Goal: Task Accomplishment & Management: Use online tool/utility

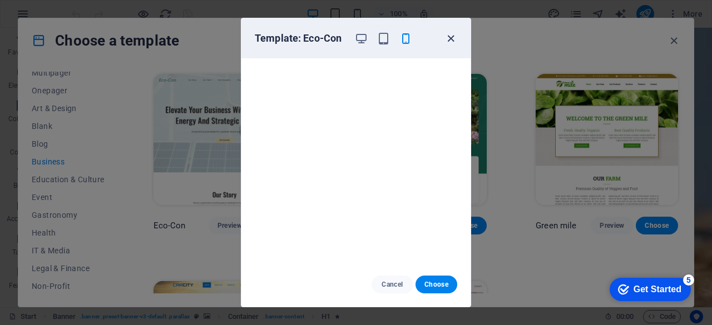
click at [0, 0] on icon "button" at bounding box center [0, 0] width 0 height 0
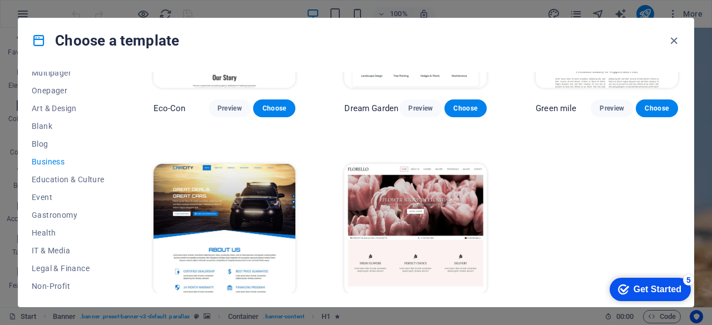
scroll to position [149, 0]
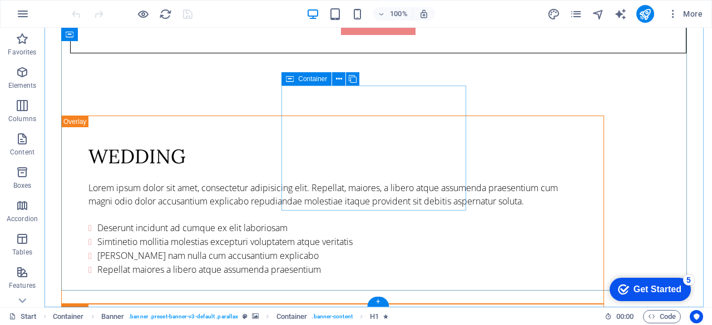
scroll to position [3970, 0]
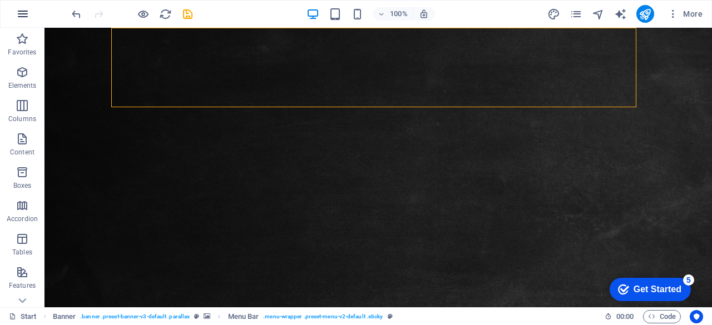
click at [24, 16] on icon "button" at bounding box center [22, 13] width 13 height 13
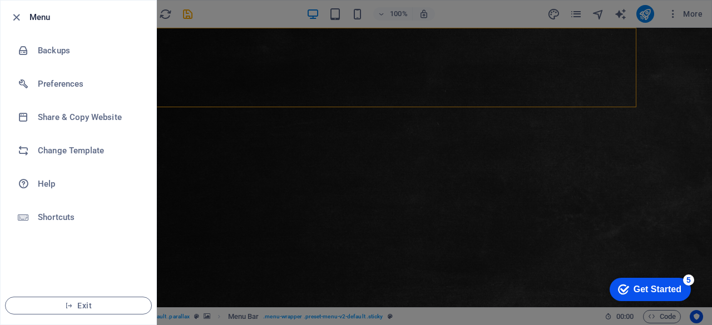
click at [214, 139] on div at bounding box center [356, 162] width 712 height 325
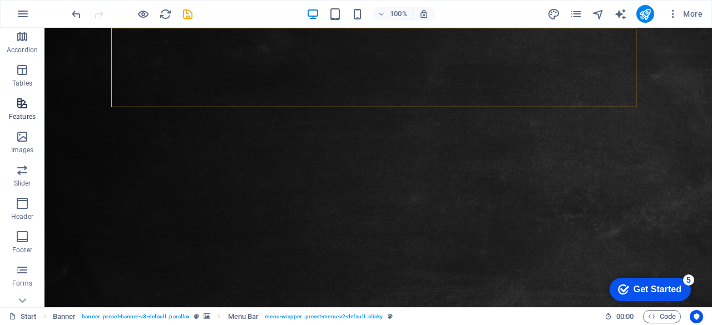
scroll to position [220, 0]
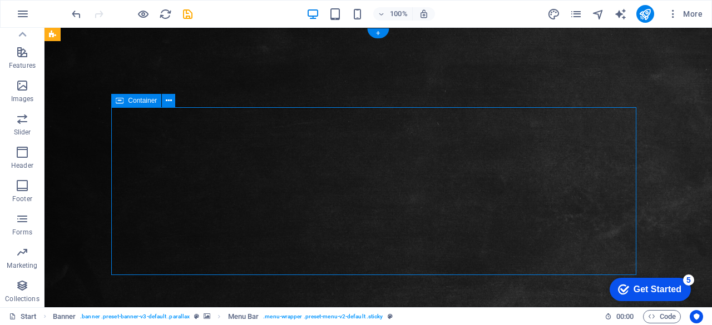
click at [666, 158] on figure at bounding box center [377, 201] width 667 height 347
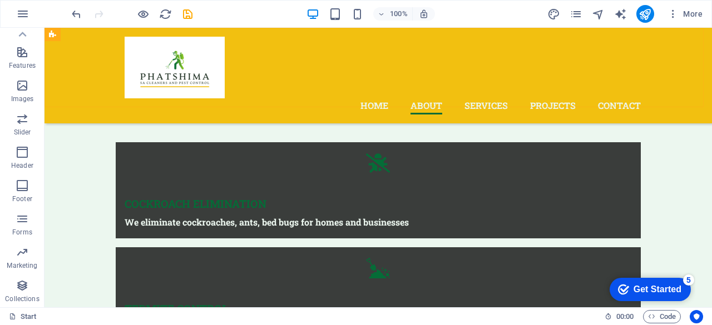
scroll to position [513, 0]
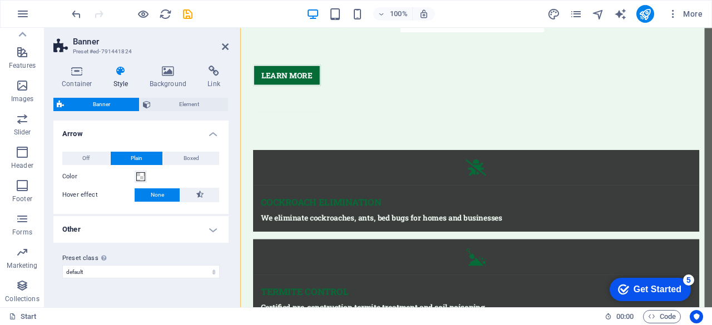
scroll to position [23, 0]
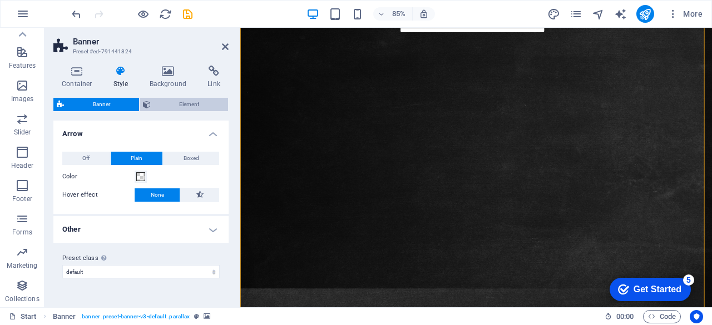
click at [202, 107] on span "Element" at bounding box center [189, 104] width 71 height 13
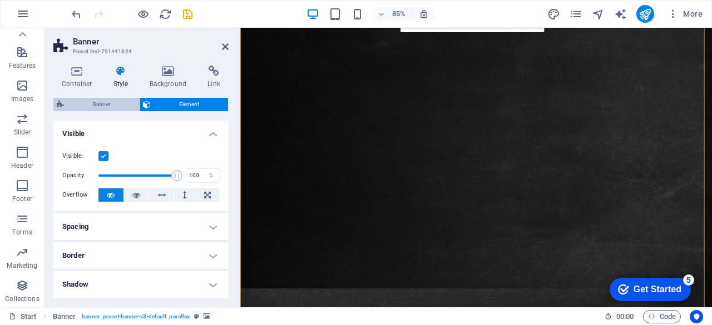
click at [103, 103] on span "Banner" at bounding box center [101, 104] width 68 height 13
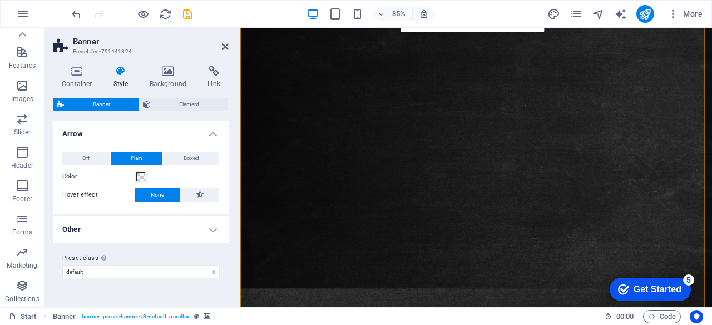
click at [123, 80] on h4 "Style" at bounding box center [123, 77] width 36 height 23
click at [73, 76] on icon at bounding box center [76, 71] width 47 height 11
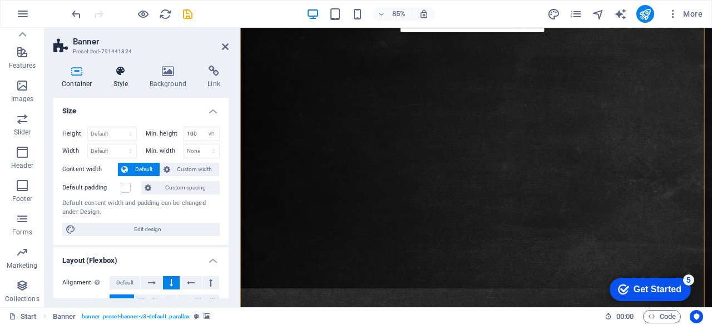
click at [118, 82] on h4 "Style" at bounding box center [123, 77] width 36 height 23
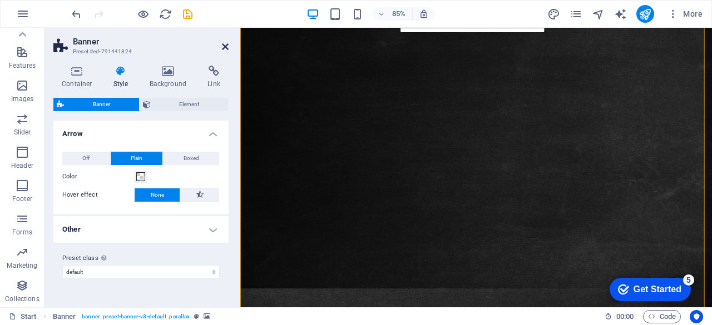
drag, startPoint x: 224, startPoint y: 45, endPoint x: 9, endPoint y: 44, distance: 214.7
click at [224, 45] on icon at bounding box center [225, 46] width 7 height 9
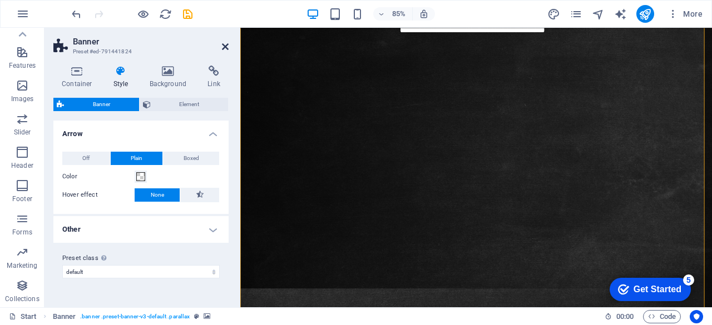
click at [225, 45] on icon at bounding box center [225, 46] width 7 height 9
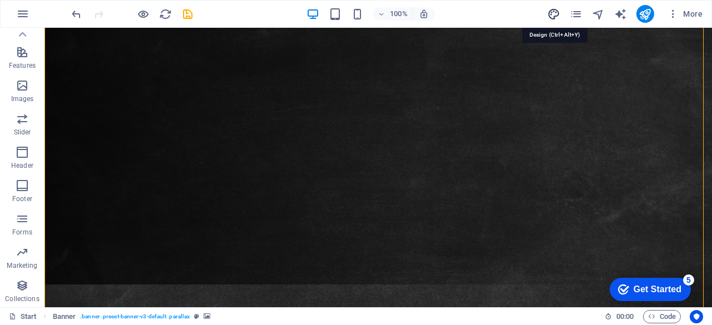
click at [553, 14] on icon "design" at bounding box center [553, 14] width 13 height 13
select select "px"
select select "300"
select select "px"
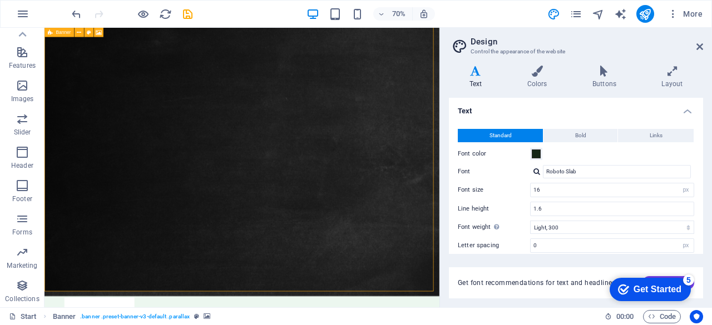
click at [63, 31] on span "Banner" at bounding box center [63, 32] width 15 height 4
click at [81, 33] on icon at bounding box center [79, 32] width 4 height 8
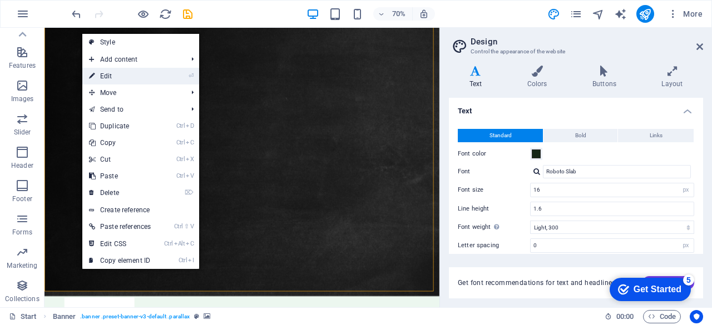
click at [128, 73] on link "⏎ Edit" at bounding box center [119, 76] width 75 height 17
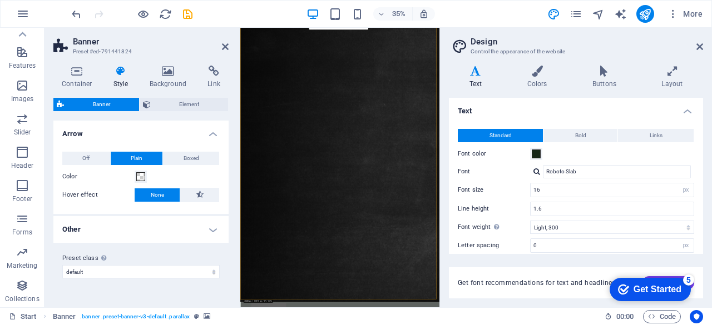
drag, startPoint x: 226, startPoint y: 45, endPoint x: 266, endPoint y: 28, distance: 43.6
click at [226, 45] on icon at bounding box center [225, 46] width 7 height 9
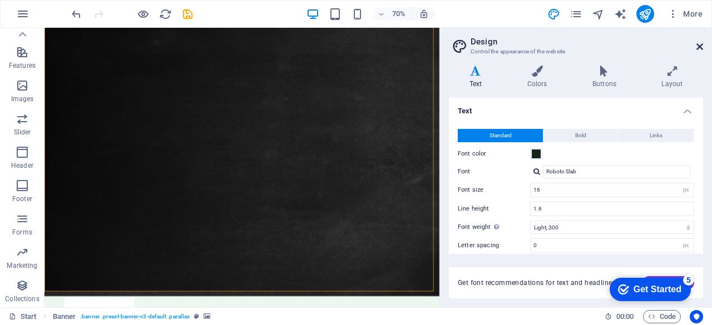
drag, startPoint x: 699, startPoint y: 44, endPoint x: 218, endPoint y: 75, distance: 481.5
click at [699, 44] on icon at bounding box center [699, 46] width 7 height 9
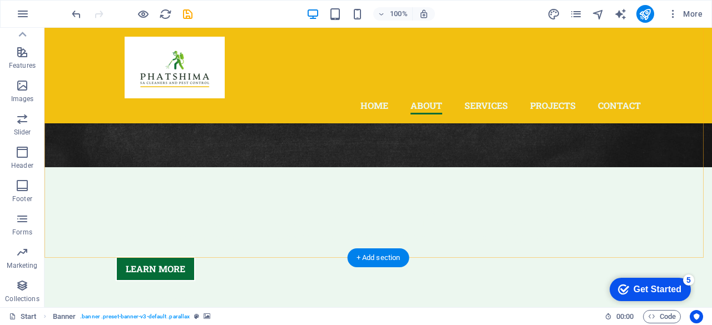
scroll to position [458, 0]
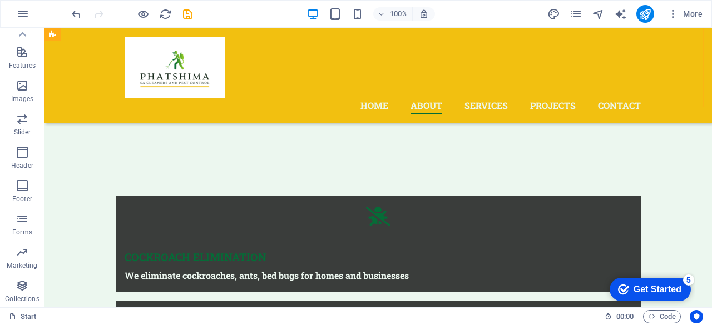
click at [265, 51] on div "Home About Services Projects Contact" at bounding box center [377, 76] width 667 height 96
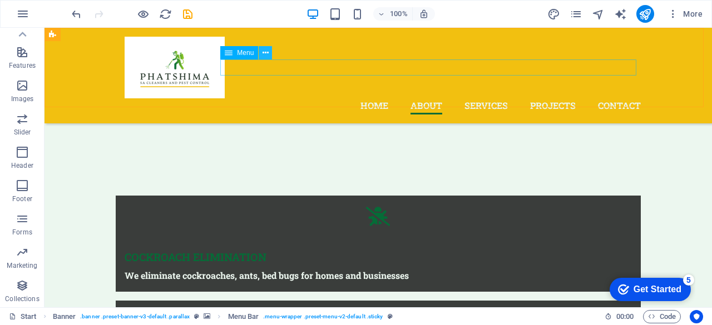
click at [265, 55] on icon at bounding box center [265, 53] width 6 height 12
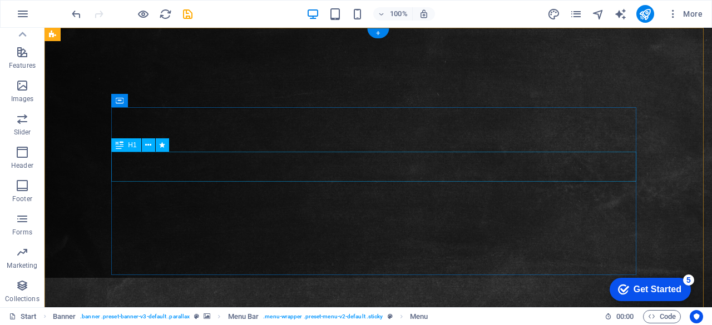
scroll to position [0, 0]
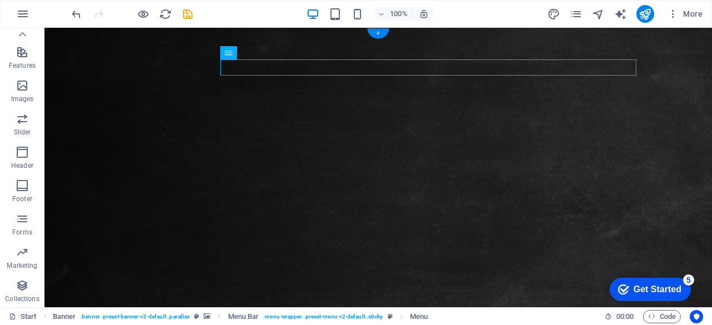
click at [57, 31] on figure at bounding box center [377, 201] width 667 height 347
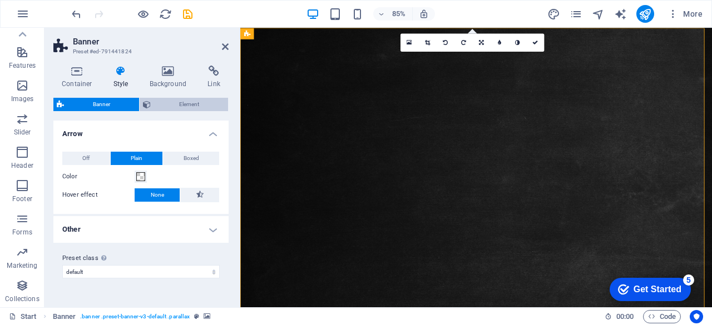
click at [190, 103] on span "Element" at bounding box center [189, 104] width 71 height 13
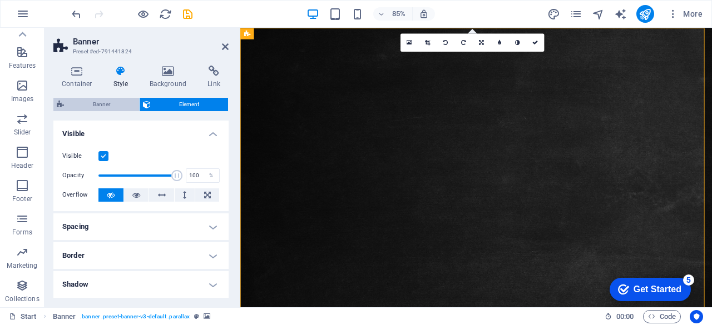
click at [97, 101] on span "Banner" at bounding box center [101, 104] width 68 height 13
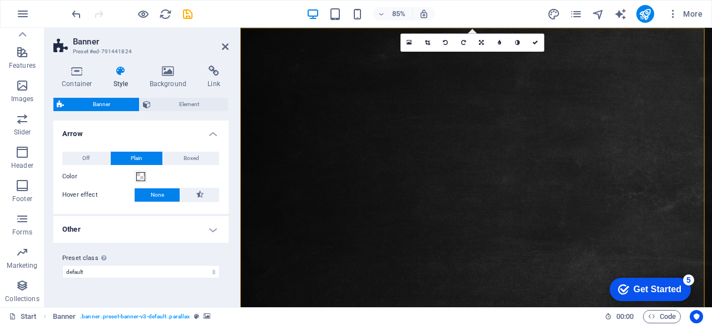
click at [226, 39] on h2 "Banner" at bounding box center [151, 42] width 156 height 10
click at [222, 44] on icon at bounding box center [225, 46] width 7 height 9
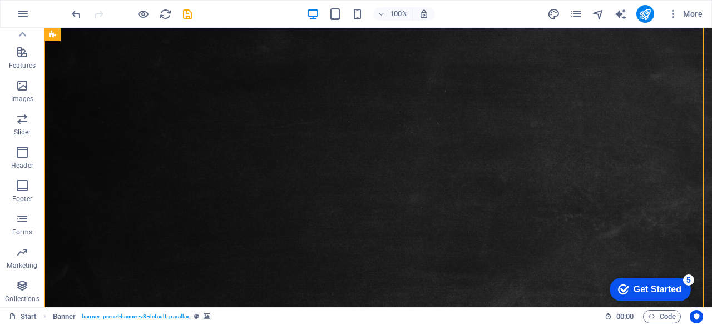
click at [553, 9] on icon "design" at bounding box center [553, 14] width 13 height 13
select select "px"
select select "300"
select select "px"
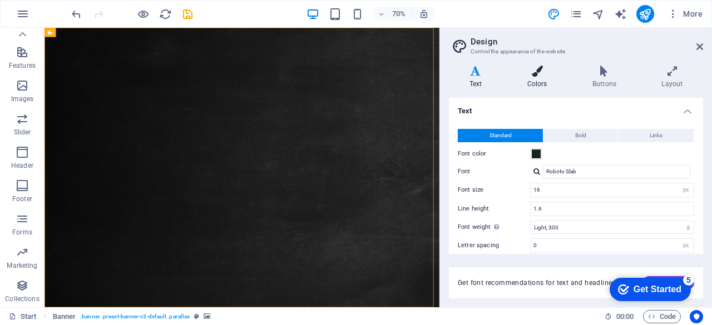
click at [536, 77] on h4 "Colors" at bounding box center [539, 77] width 65 height 23
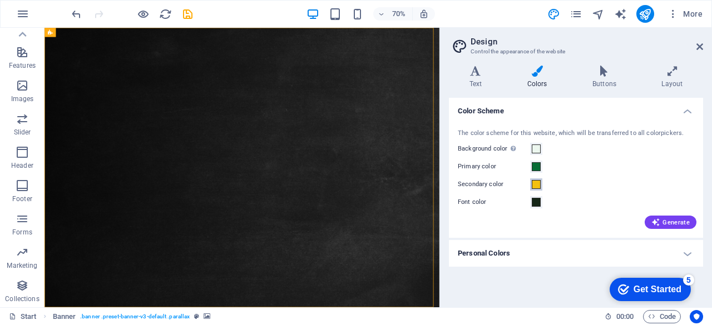
click at [534, 186] on span at bounding box center [536, 184] width 9 height 9
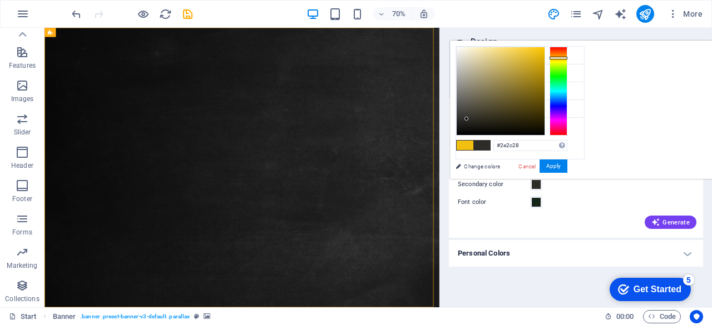
click at [544, 118] on div at bounding box center [501, 91] width 88 height 88
type input "#2f2d25"
click at [544, 118] on div at bounding box center [501, 91] width 88 height 88
click at [516, 274] on div "Color Scheme The color scheme for this website, which will be transferred to al…" at bounding box center [576, 198] width 254 height 201
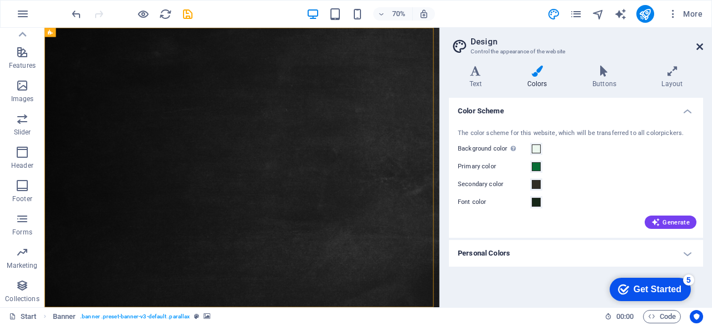
click at [699, 47] on icon at bounding box center [699, 46] width 7 height 9
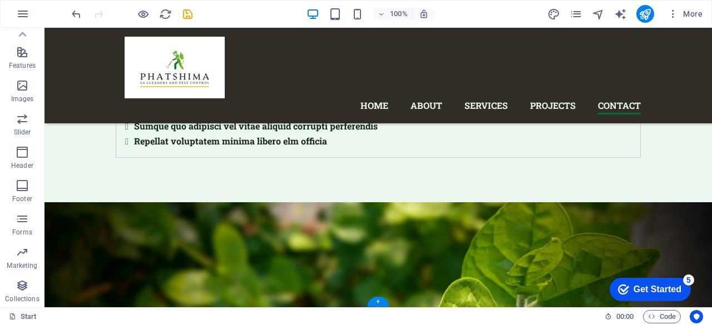
scroll to position [4815, 0]
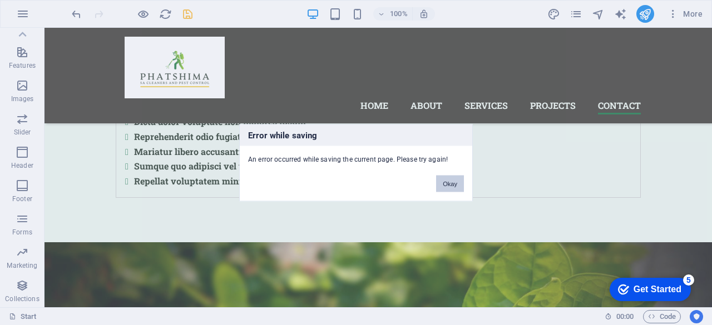
click at [451, 184] on button "Okay" at bounding box center [450, 183] width 28 height 17
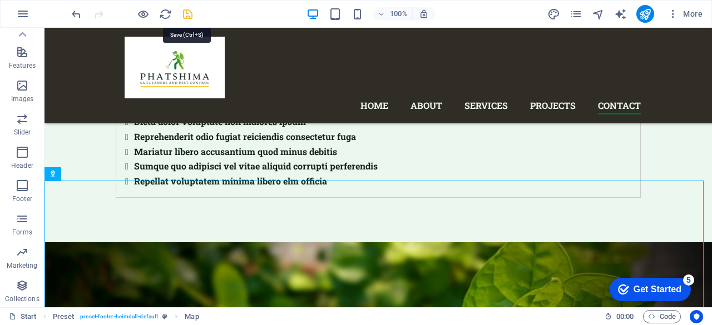
click at [188, 13] on icon "save" at bounding box center [187, 14] width 13 height 13
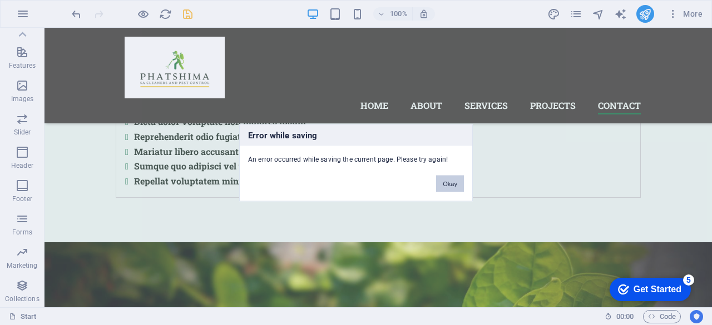
drag, startPoint x: 444, startPoint y: 186, endPoint x: 414, endPoint y: 155, distance: 43.3
click at [444, 186] on button "Okay" at bounding box center [450, 183] width 28 height 17
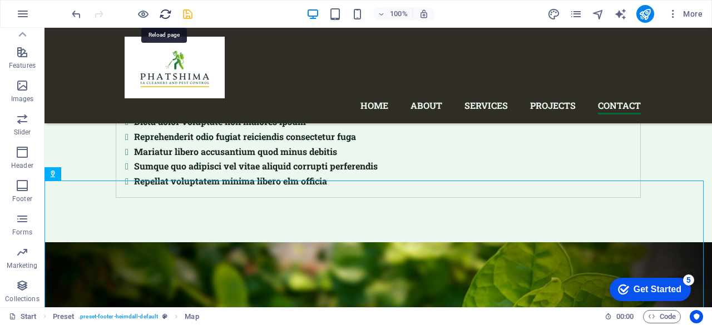
drag, startPoint x: 366, startPoint y: 141, endPoint x: 357, endPoint y: 29, distance: 111.6
click at [673, 13] on icon "button" at bounding box center [672, 13] width 11 height 11
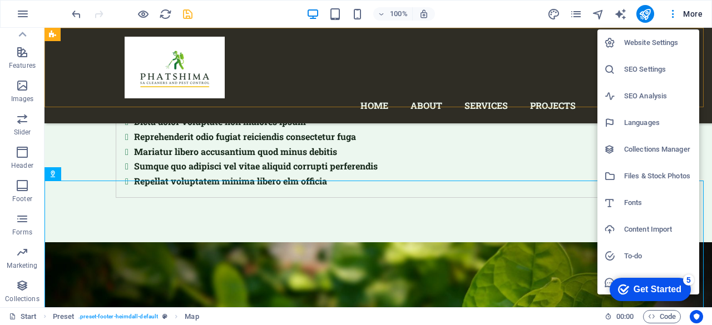
click at [657, 46] on h6 "Website Settings" at bounding box center [658, 42] width 68 height 13
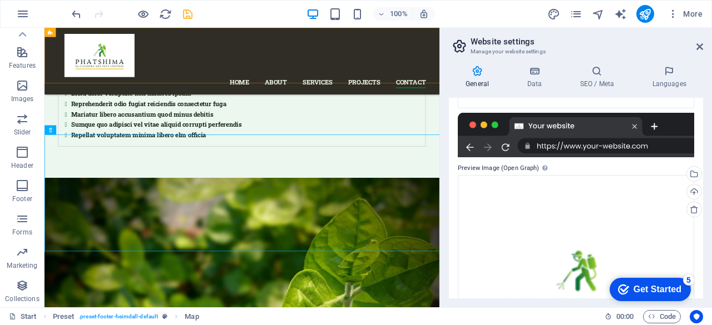
scroll to position [314, 0]
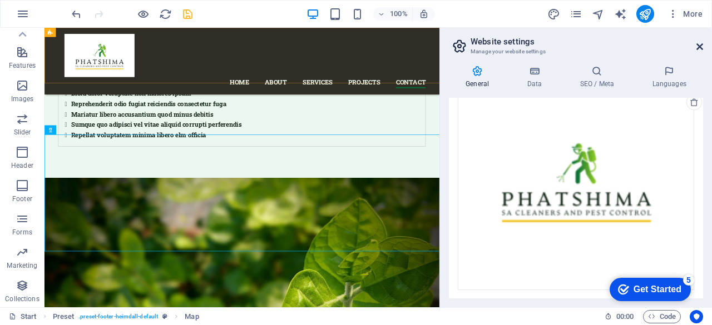
click at [699, 44] on icon at bounding box center [699, 46] width 7 height 9
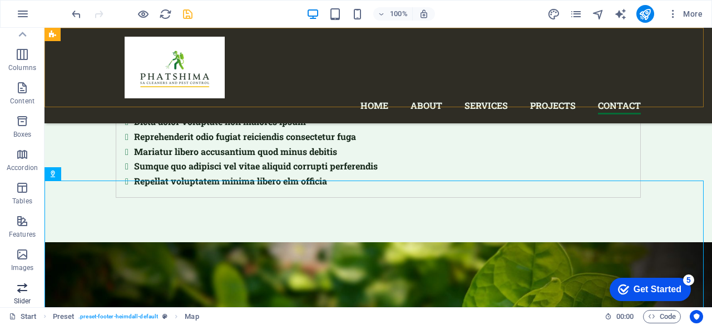
scroll to position [0, 0]
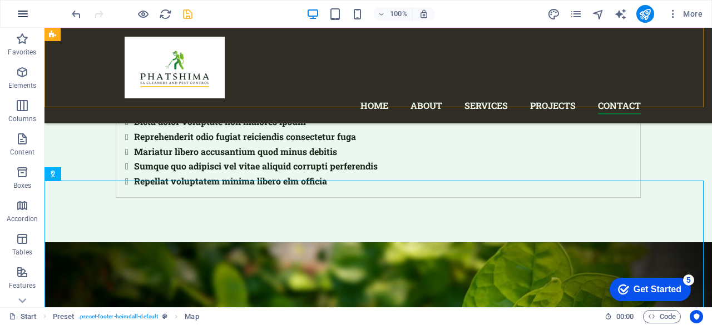
click at [26, 9] on icon "button" at bounding box center [22, 13] width 13 height 13
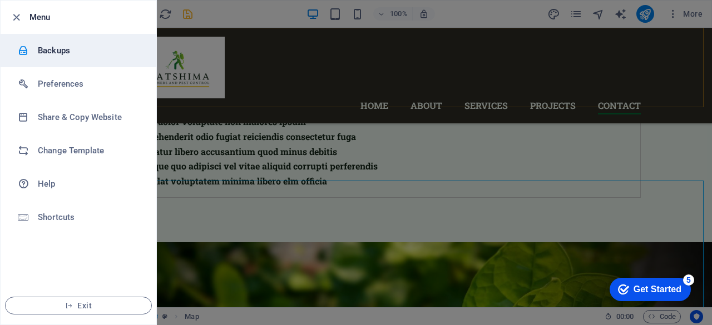
click at [66, 62] on li "Backups" at bounding box center [79, 50] width 156 height 33
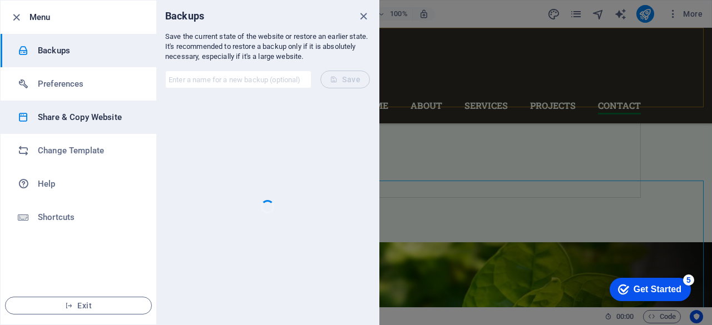
click at [75, 116] on h6 "Share & Copy Website" at bounding box center [89, 117] width 103 height 13
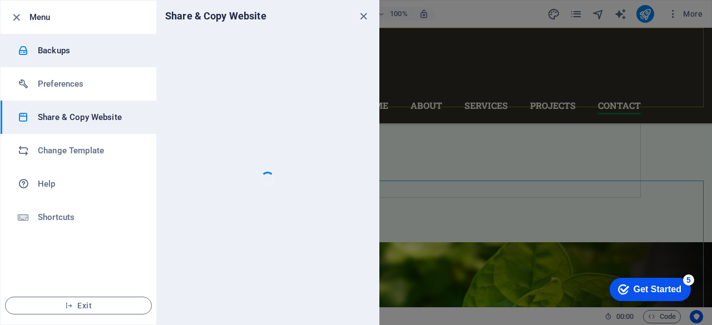
click at [103, 58] on li "Backups" at bounding box center [79, 50] width 156 height 33
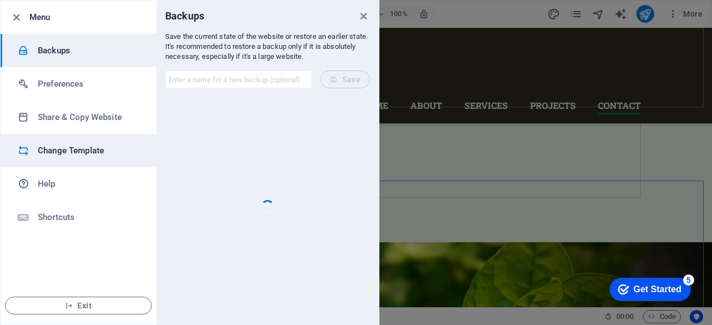
click at [45, 144] on h6 "Change Template" at bounding box center [89, 150] width 103 height 13
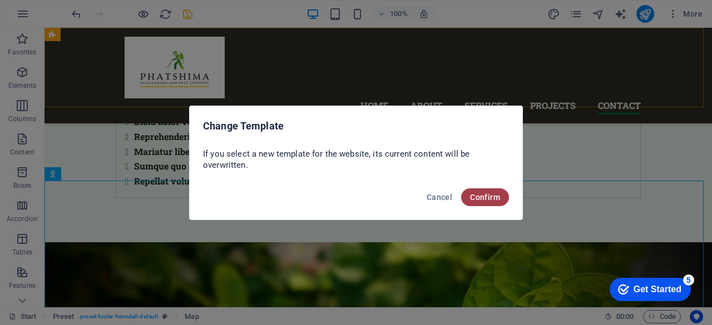
click at [487, 197] on span "Confirm" at bounding box center [485, 197] width 30 height 9
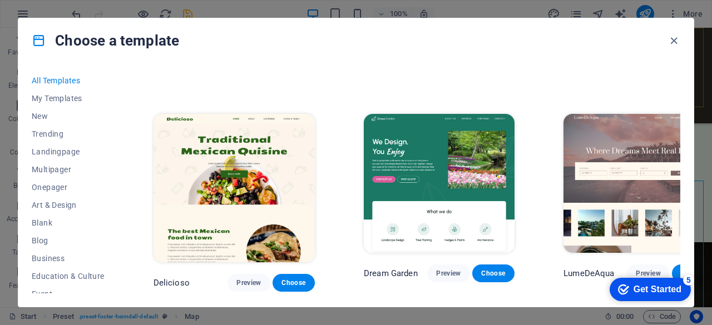
scroll to position [1540, 0]
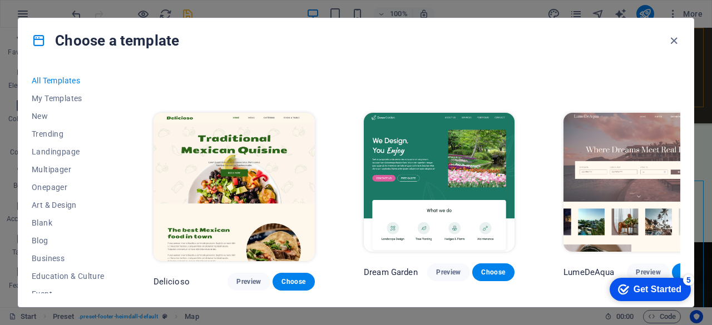
click at [645, 285] on div "Get Started" at bounding box center [657, 290] width 48 height 10
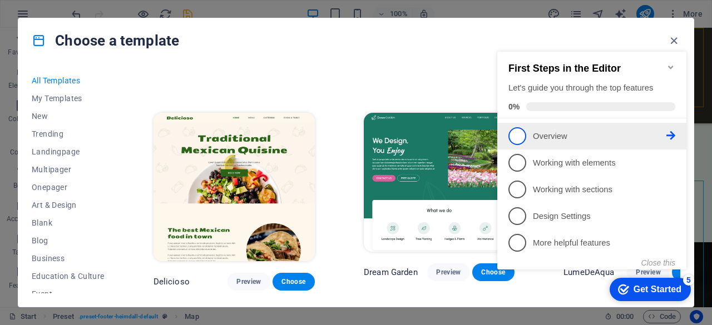
click at [616, 131] on p "Overview - incomplete" at bounding box center [599, 137] width 133 height 12
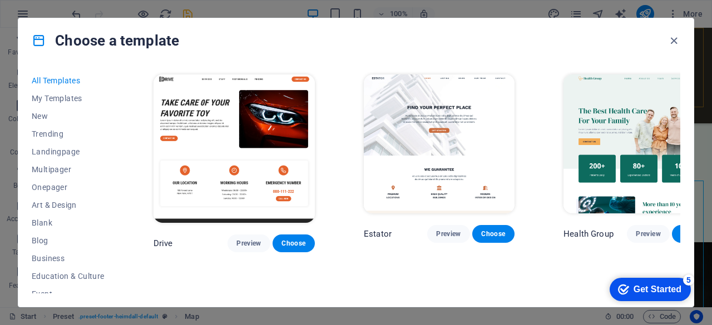
scroll to position [2034, 0]
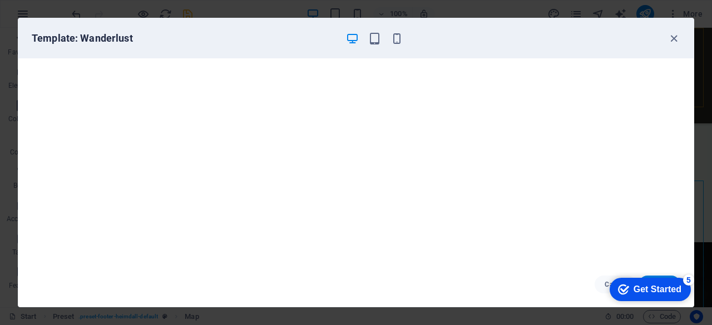
scroll to position [2, 0]
click at [673, 36] on icon "button" at bounding box center [673, 38] width 13 height 13
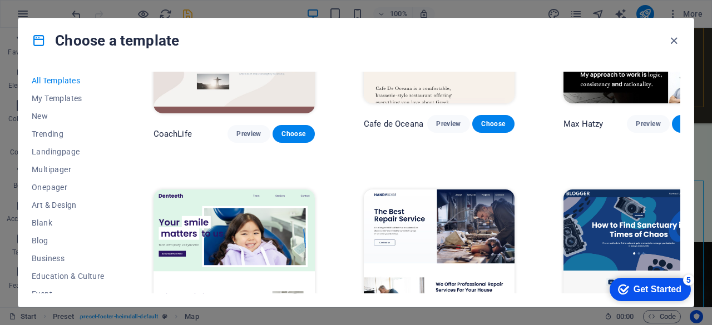
scroll to position [2814, 0]
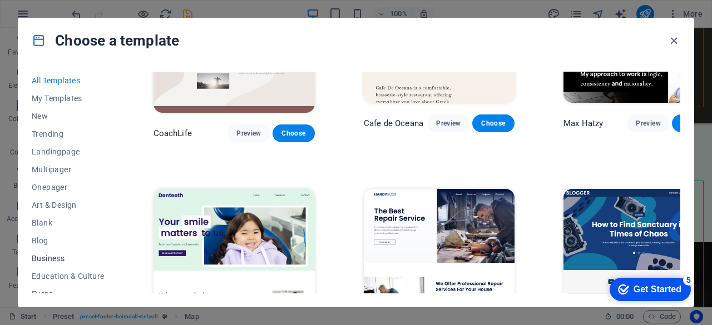
click at [44, 260] on span "Business" at bounding box center [68, 258] width 73 height 9
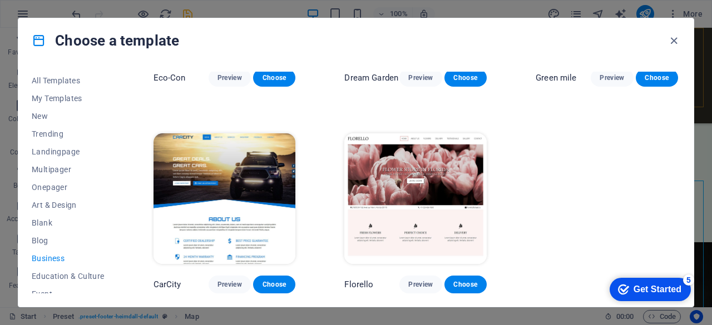
scroll to position [149, 0]
click at [397, 213] on img at bounding box center [415, 198] width 142 height 131
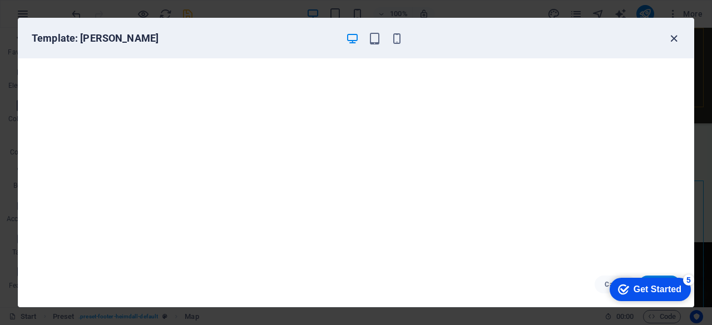
click at [673, 37] on icon "button" at bounding box center [673, 38] width 13 height 13
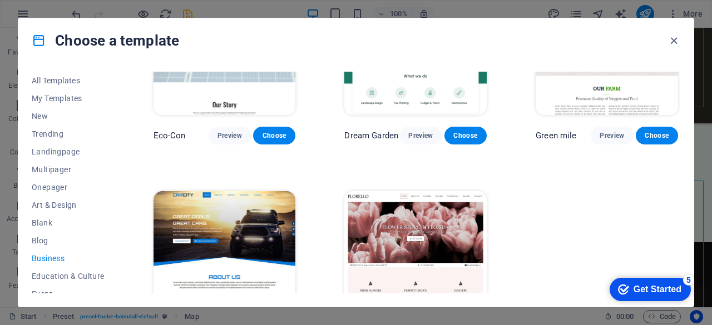
scroll to position [0, 0]
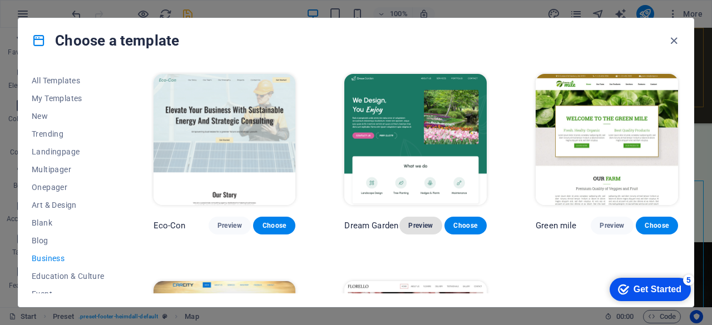
click at [423, 221] on button "Preview" at bounding box center [420, 226] width 42 height 18
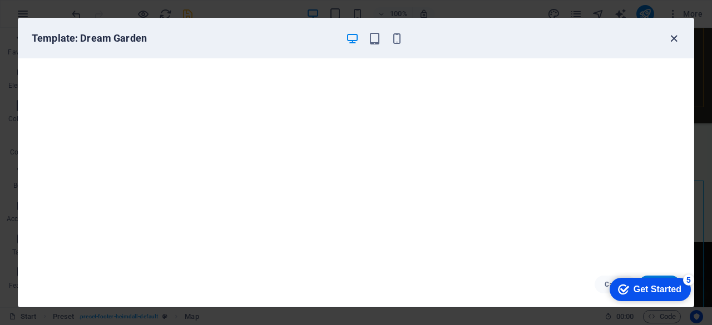
click at [676, 38] on icon "button" at bounding box center [673, 38] width 13 height 13
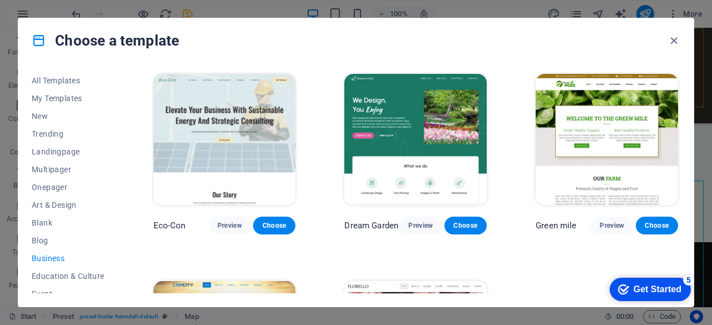
click at [616, 132] on img at bounding box center [607, 139] width 142 height 131
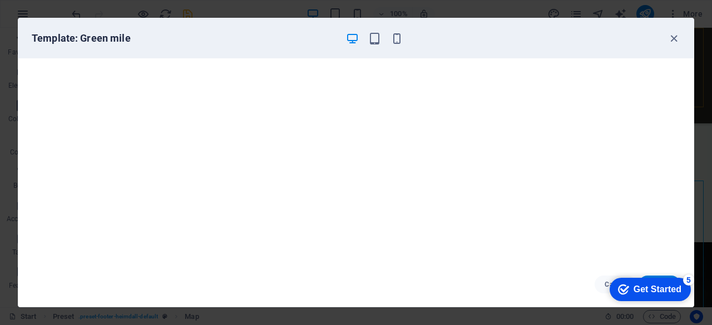
click at [603, 286] on div "checkmark Get Started 5 First Steps in the Editor Let's guide you through the t…" at bounding box center [648, 289] width 95 height 33
click at [599, 286] on button "Cancel" at bounding box center [616, 285] width 42 height 18
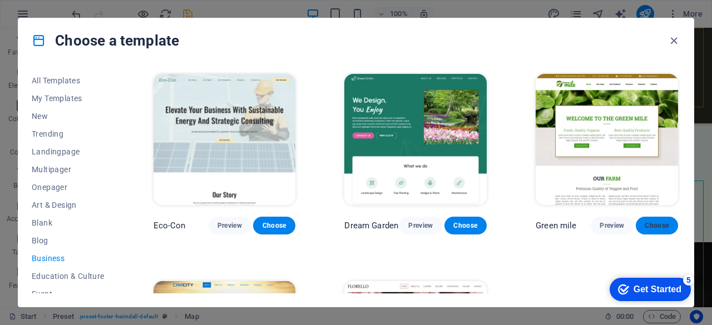
click at [652, 221] on span "Choose" at bounding box center [657, 225] width 24 height 9
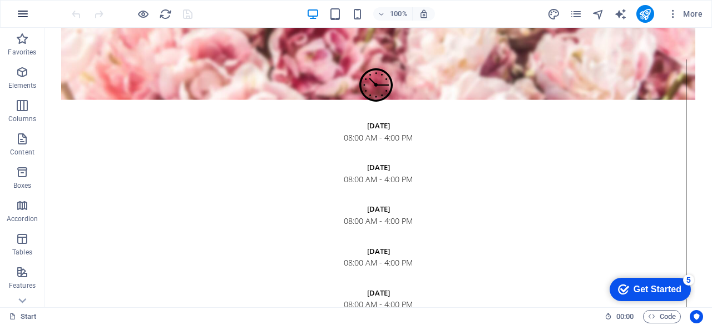
click at [26, 6] on button "button" at bounding box center [22, 14] width 27 height 27
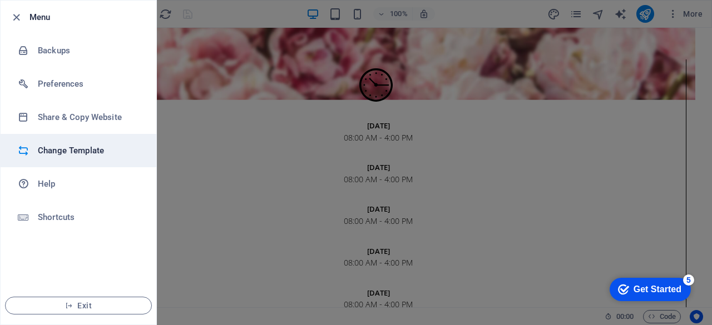
click at [55, 146] on h6 "Change Template" at bounding box center [89, 150] width 103 height 13
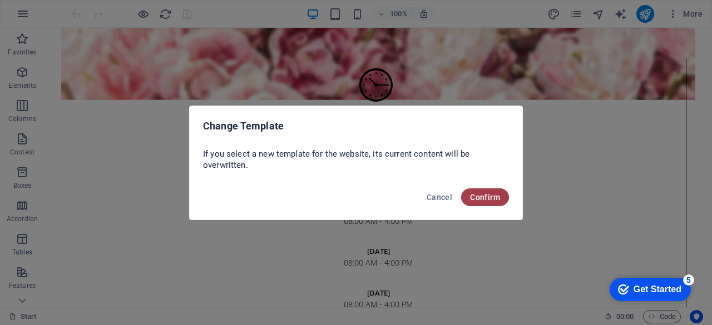
click at [498, 196] on span "Confirm" at bounding box center [485, 197] width 30 height 9
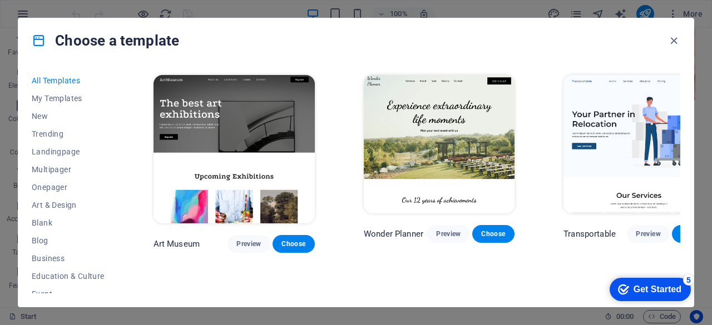
scroll to position [225, 0]
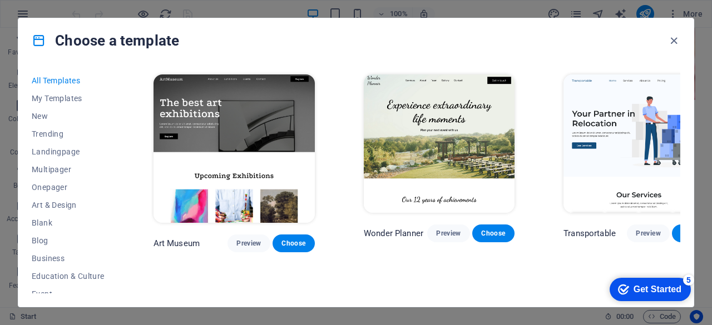
click at [681, 96] on div "All Templates My Templates New Trending Landingpage Multipager Onepager Art & D…" at bounding box center [355, 185] width 675 height 244
click at [636, 229] on span "Preview" at bounding box center [648, 233] width 24 height 9
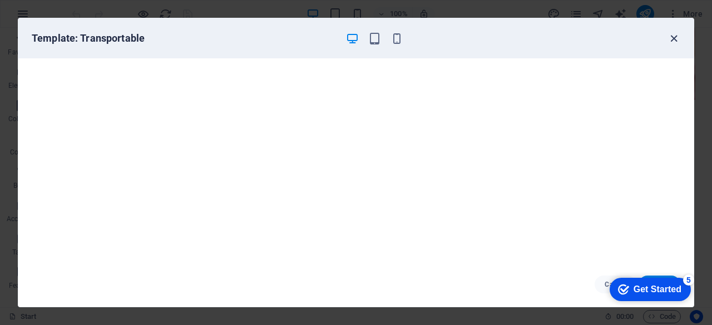
click at [676, 39] on icon "button" at bounding box center [673, 38] width 13 height 13
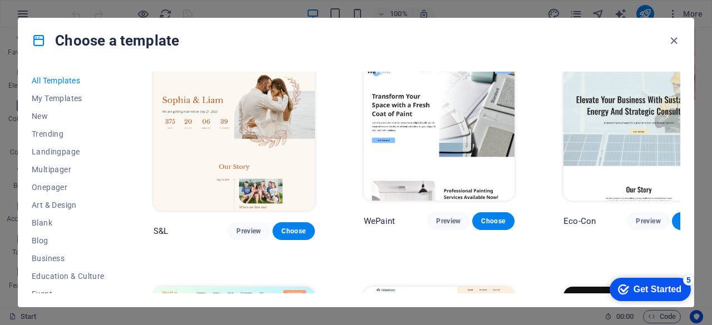
scroll to position [464, 0]
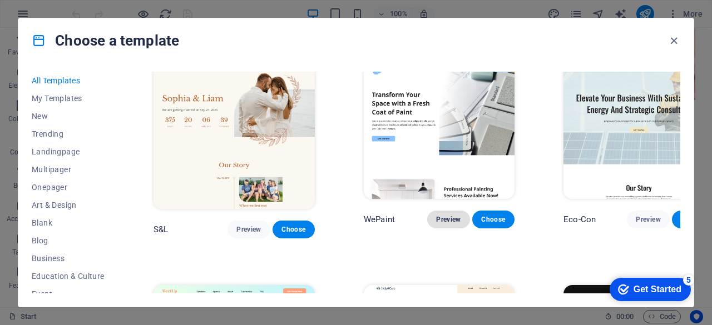
click at [436, 215] on span "Preview" at bounding box center [448, 219] width 24 height 9
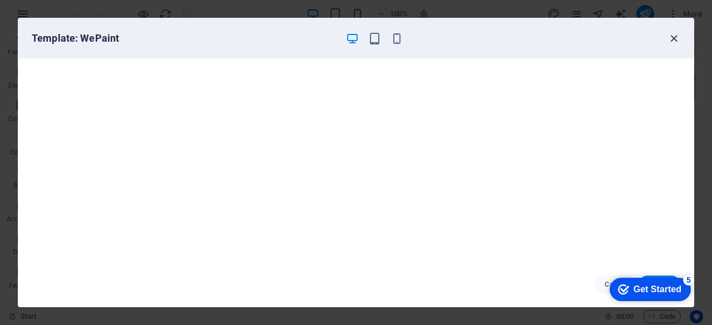
click at [674, 37] on icon "button" at bounding box center [673, 38] width 13 height 13
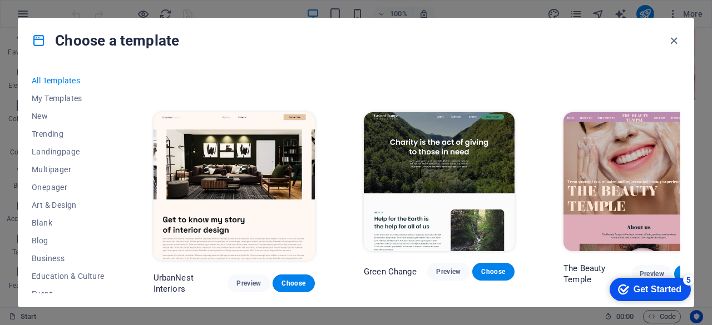
scroll to position [1113, 0]
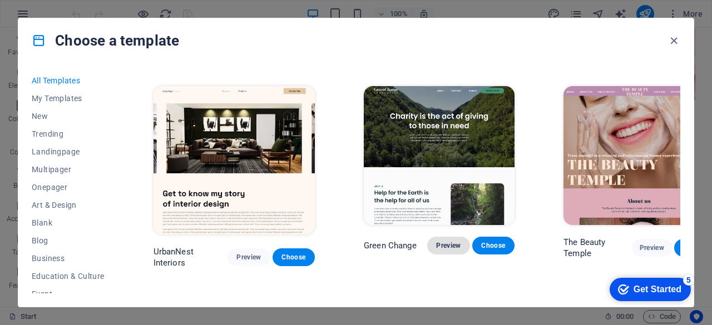
click at [436, 241] on span "Preview" at bounding box center [448, 245] width 24 height 9
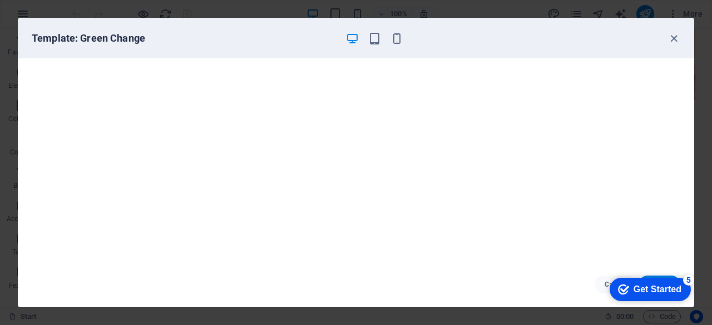
scroll to position [2, 0]
click at [673, 36] on icon "button" at bounding box center [673, 38] width 13 height 13
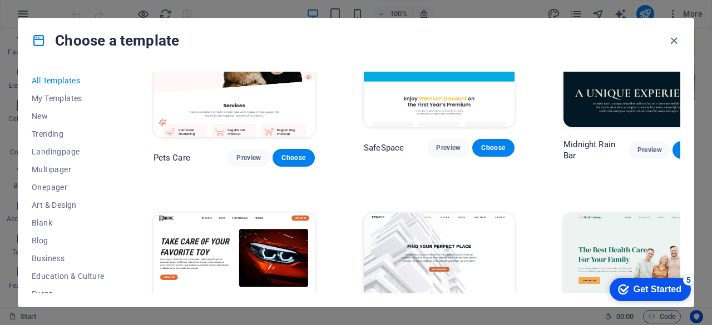
scroll to position [1885, 0]
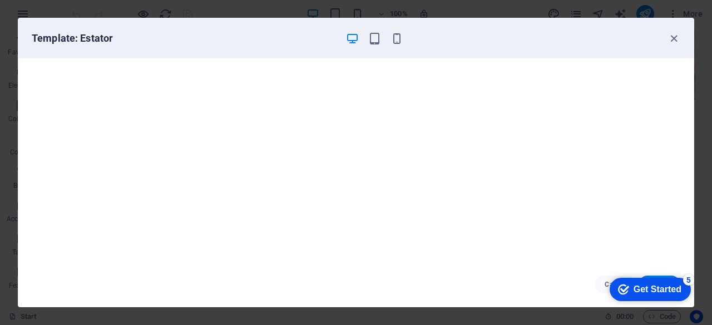
scroll to position [2, 0]
click at [672, 39] on icon "button" at bounding box center [673, 38] width 13 height 13
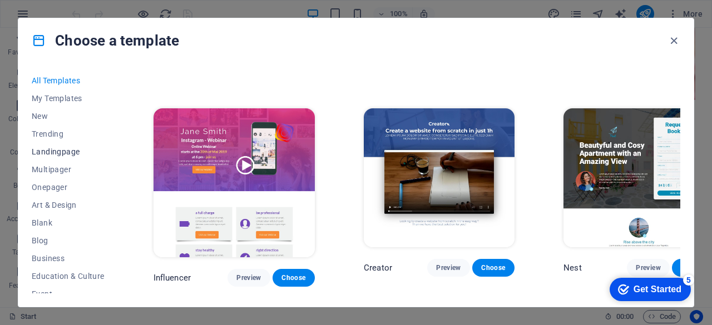
scroll to position [222, 0]
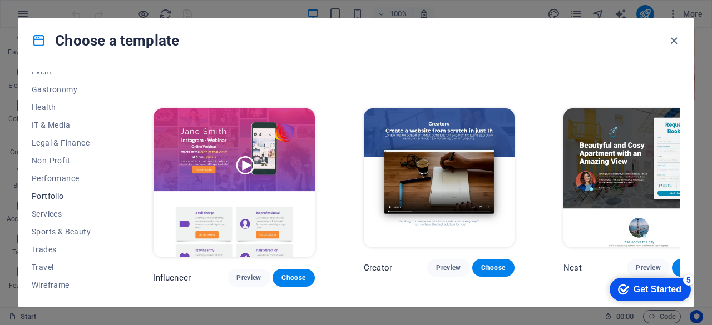
click at [50, 197] on span "Portfolio" at bounding box center [68, 196] width 73 height 9
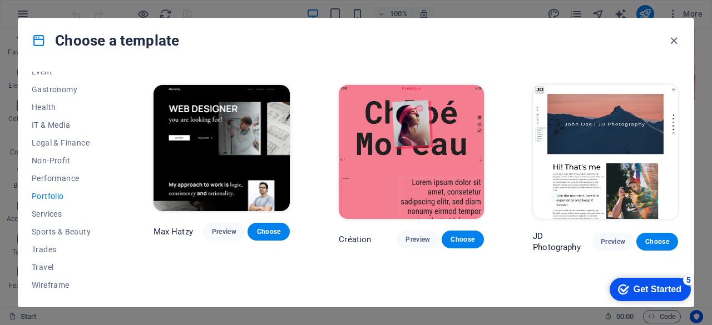
scroll to position [204, 0]
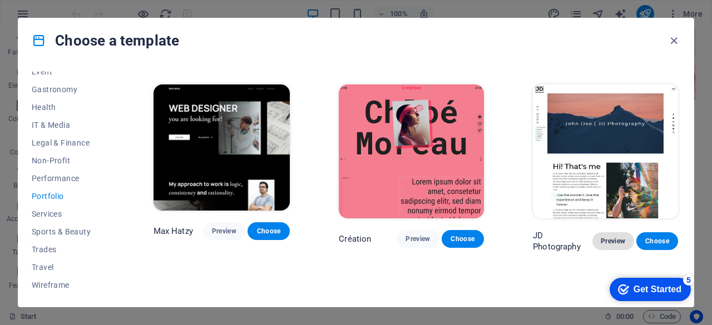
click at [612, 237] on span "Preview" at bounding box center [613, 241] width 24 height 9
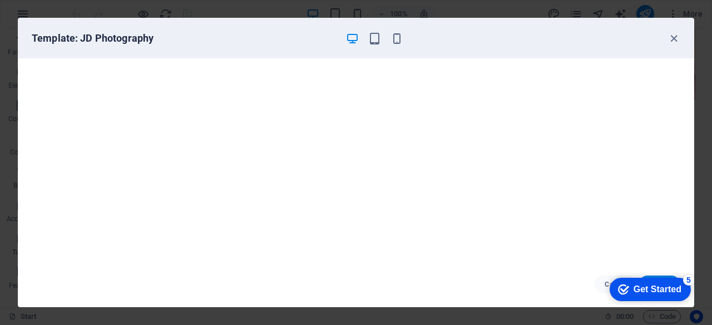
scroll to position [2, 0]
click at [677, 38] on icon "button" at bounding box center [673, 38] width 13 height 13
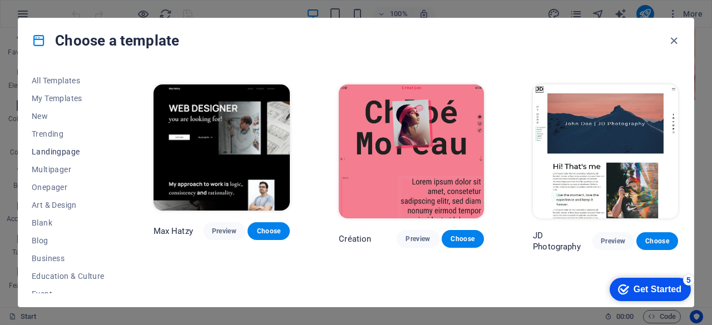
scroll to position [222, 0]
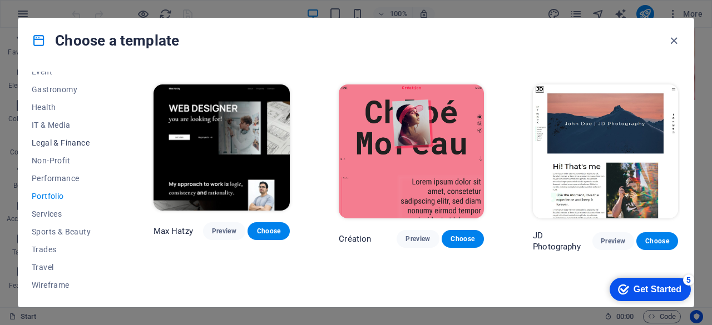
click at [63, 147] on button "Legal & Finance" at bounding box center [68, 143] width 73 height 18
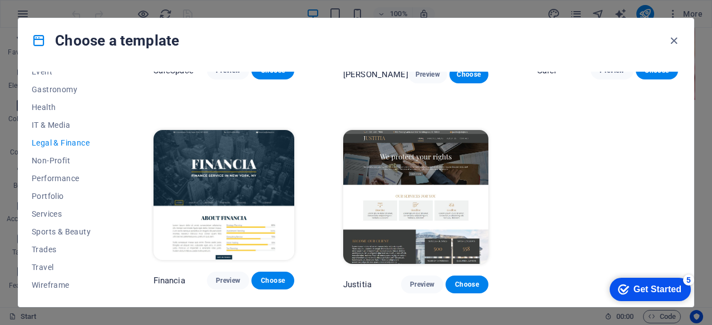
scroll to position [0, 0]
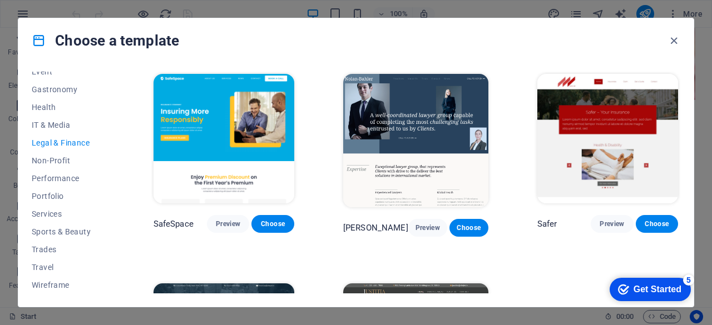
click at [63, 147] on button "Legal & Finance" at bounding box center [68, 143] width 73 height 18
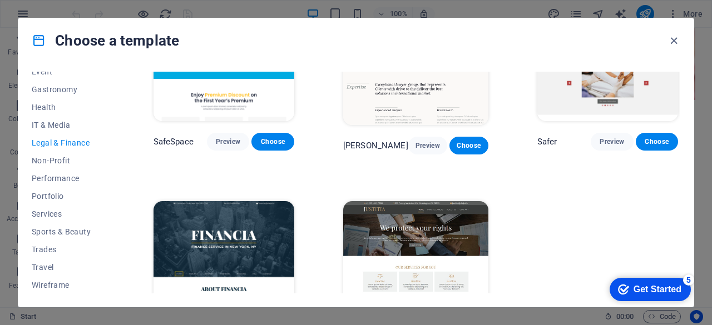
scroll to position [145, 0]
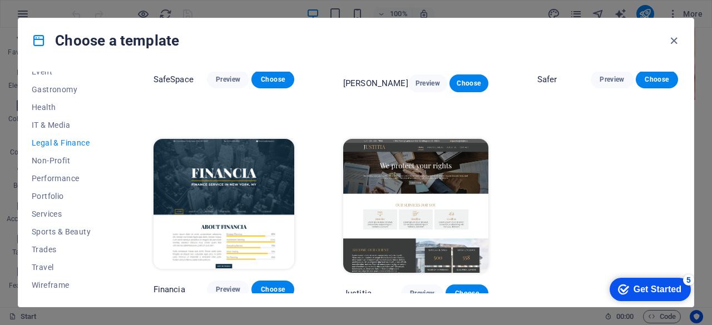
drag, startPoint x: 508, startPoint y: 174, endPoint x: 539, endPoint y: 115, distance: 66.7
click at [539, 115] on div "SafeSpace Preview Choose Nolan-Bahler Preview Choose Safer Preview Choose Finan…" at bounding box center [415, 114] width 529 height 375
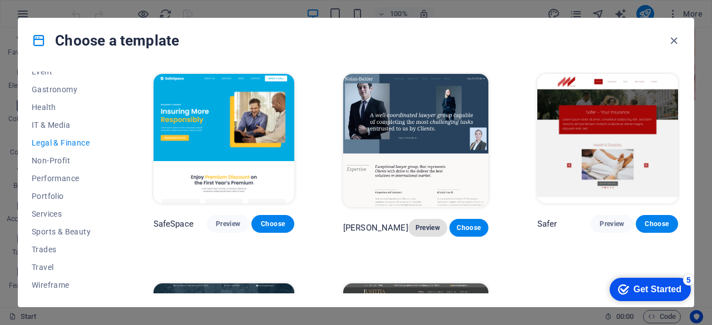
click at [421, 224] on span "Preview" at bounding box center [427, 228] width 21 height 9
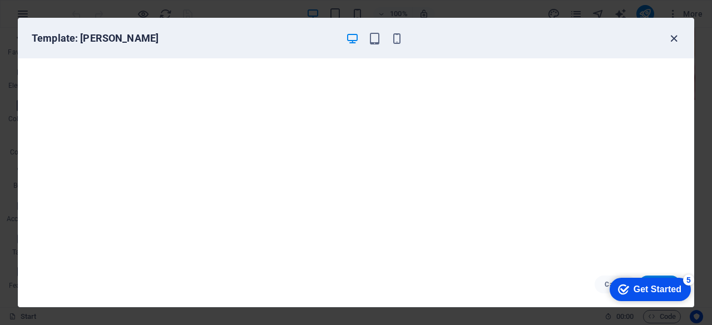
click at [674, 38] on icon "button" at bounding box center [673, 38] width 13 height 13
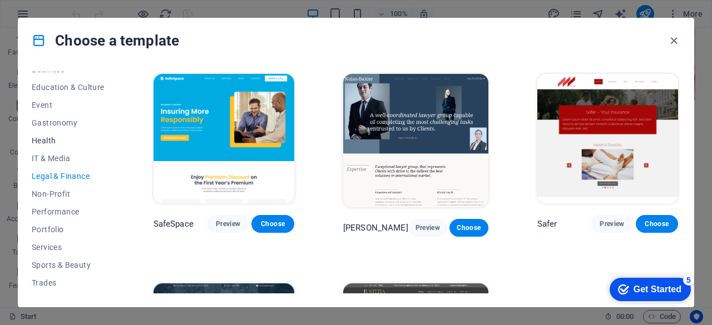
scroll to position [190, 0]
click at [52, 123] on span "Gastronomy" at bounding box center [68, 121] width 73 height 9
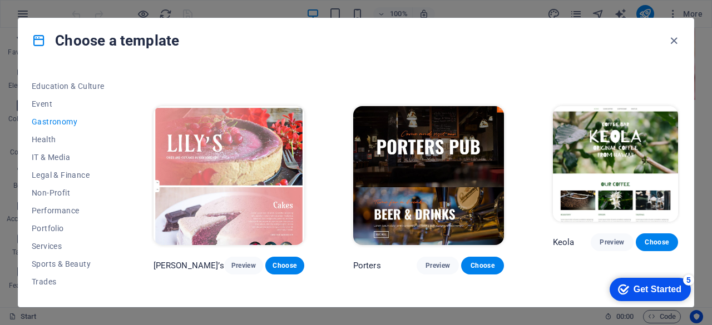
scroll to position [832, 0]
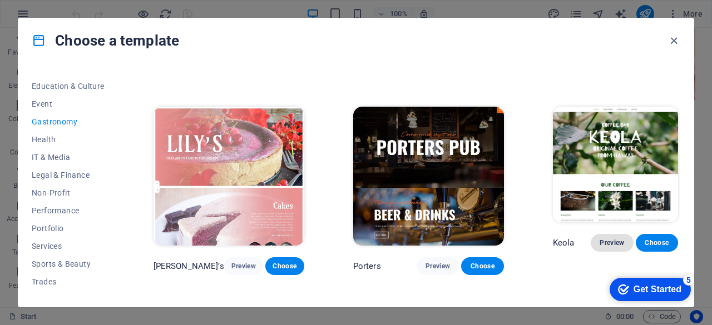
click at [605, 239] on span "Preview" at bounding box center [612, 243] width 24 height 9
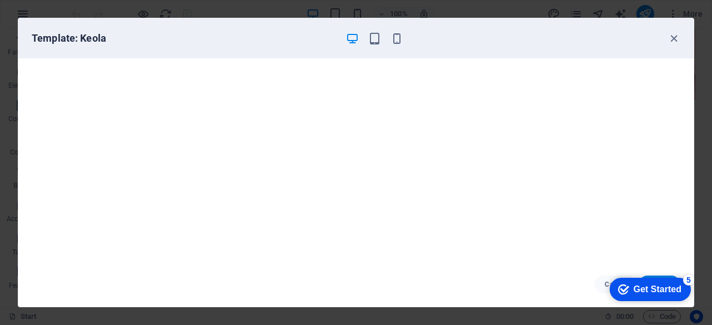
scroll to position [2, 0]
click at [671, 39] on icon "button" at bounding box center [673, 38] width 13 height 13
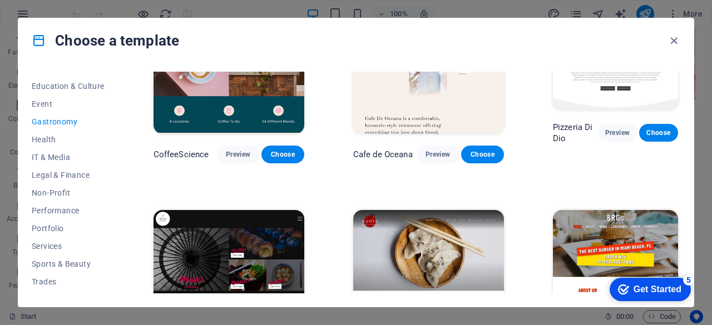
scroll to position [0, 0]
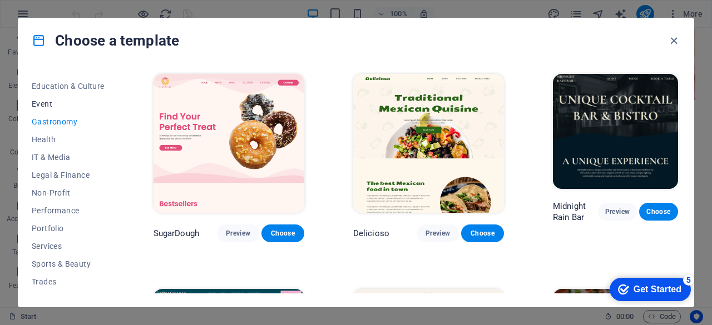
click at [40, 105] on span "Event" at bounding box center [68, 104] width 73 height 9
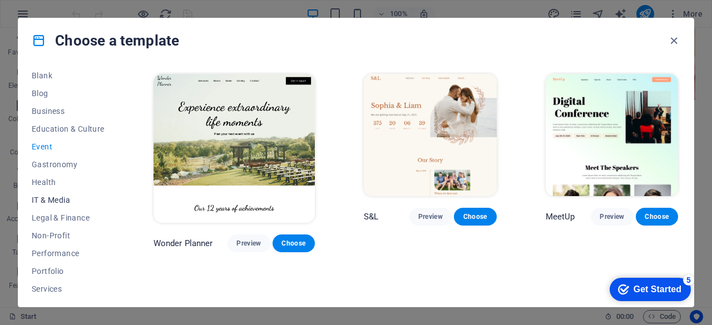
scroll to position [148, 0]
click at [70, 127] on span "Education & Culture" at bounding box center [68, 128] width 73 height 9
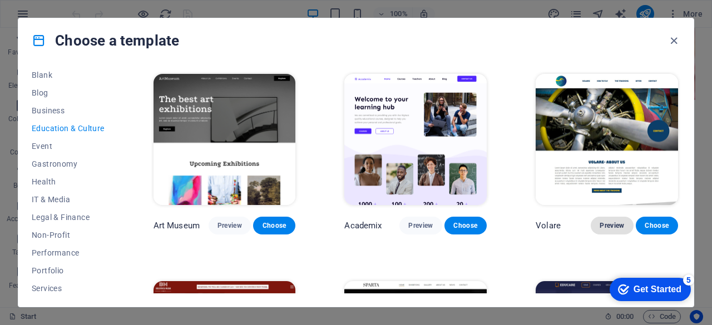
click at [611, 217] on button "Preview" at bounding box center [612, 226] width 42 height 18
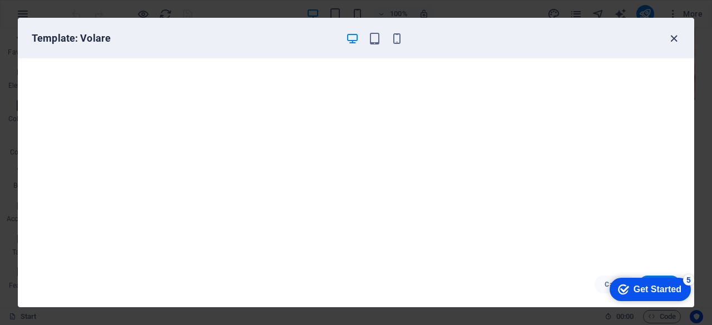
click at [675, 34] on icon "button" at bounding box center [673, 38] width 13 height 13
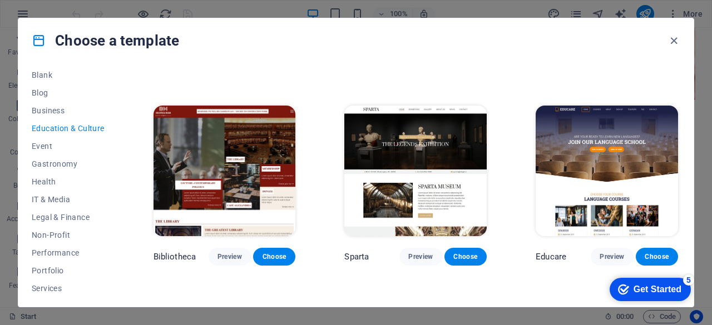
scroll to position [164, 0]
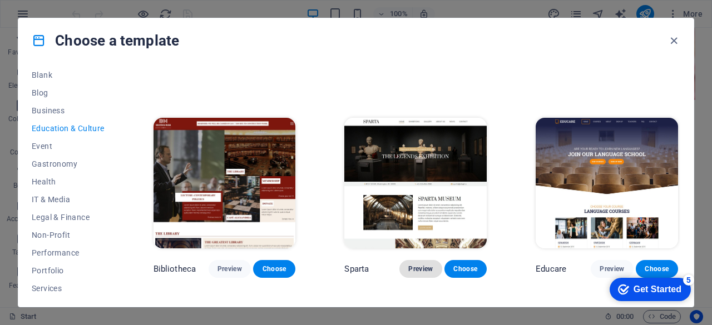
click at [428, 265] on span "Preview" at bounding box center [420, 269] width 24 height 9
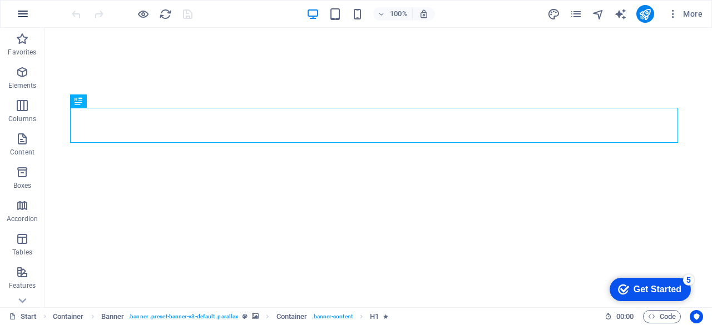
click at [22, 11] on icon "button" at bounding box center [22, 13] width 13 height 13
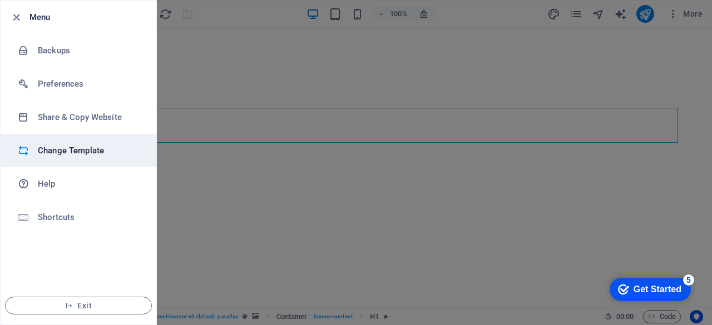
click at [63, 145] on h6 "Change Template" at bounding box center [89, 150] width 103 height 13
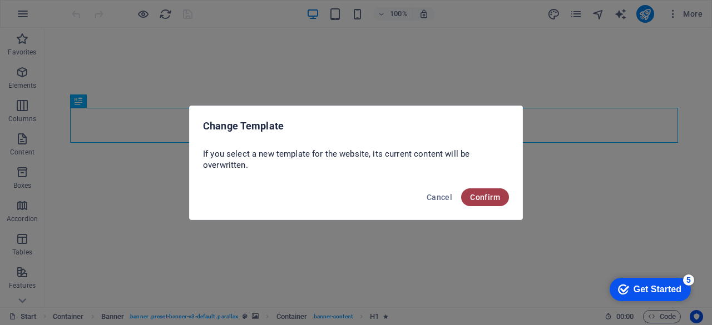
click at [493, 196] on span "Confirm" at bounding box center [485, 197] width 30 height 9
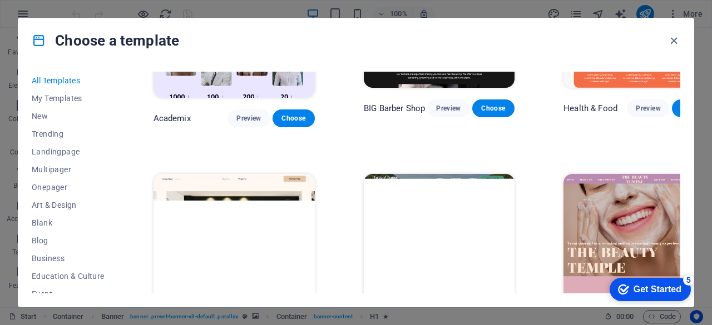
scroll to position [1024, 0]
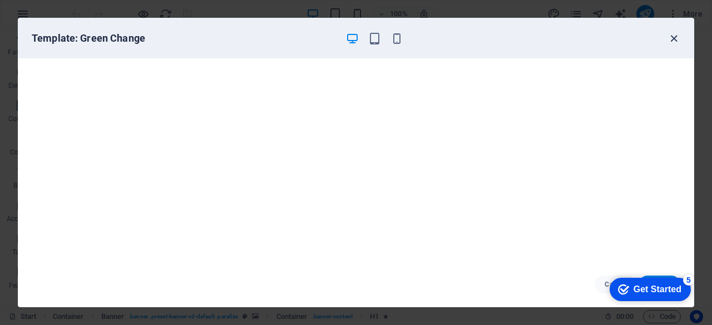
click at [673, 37] on icon "button" at bounding box center [673, 38] width 13 height 13
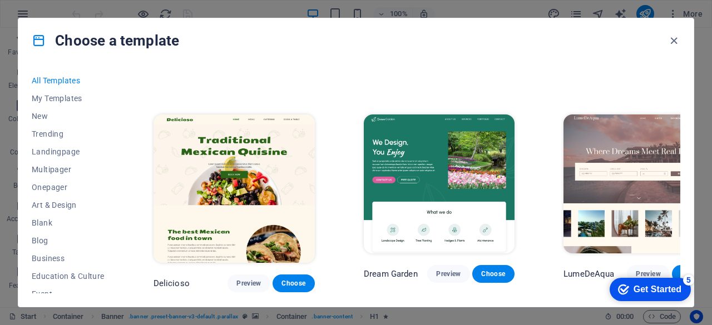
scroll to position [1539, 0]
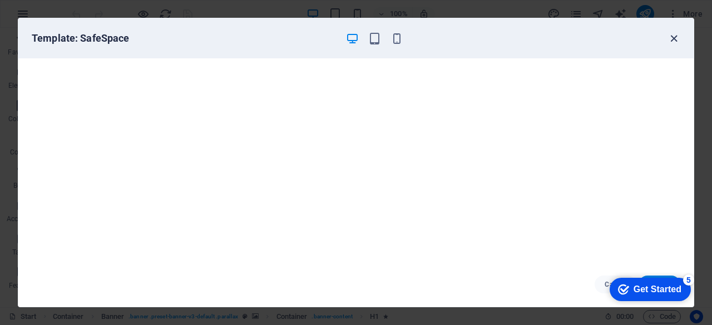
click at [673, 37] on icon "button" at bounding box center [673, 38] width 13 height 13
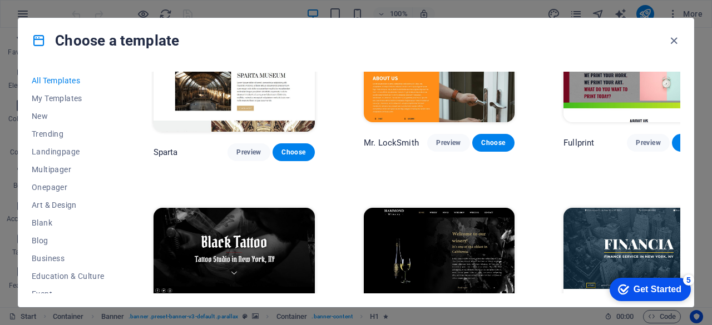
scroll to position [6170, 0]
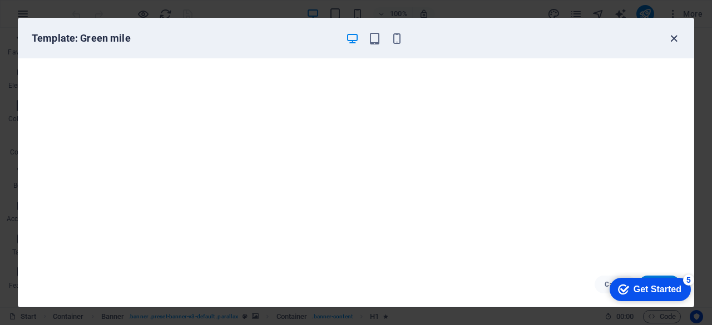
click at [672, 37] on icon "button" at bounding box center [673, 38] width 13 height 13
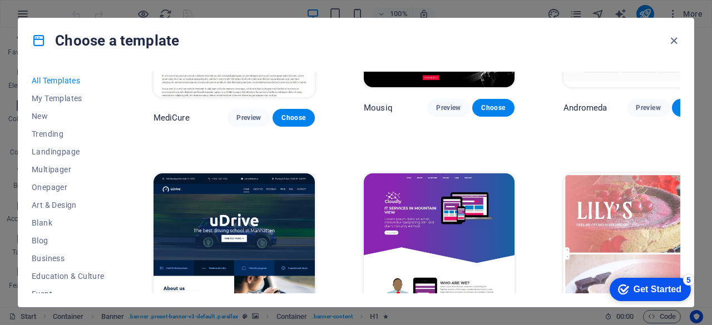
scroll to position [7330, 0]
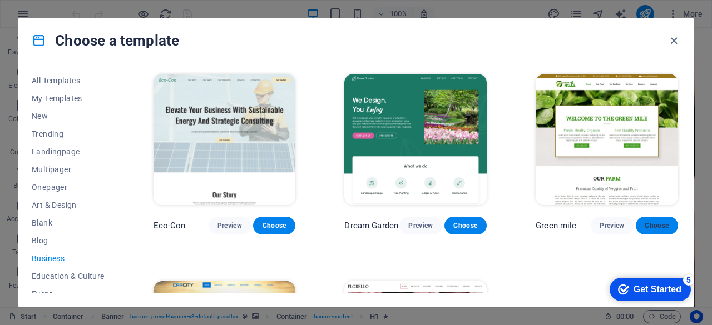
click at [641, 224] on button "Choose" at bounding box center [657, 226] width 42 height 18
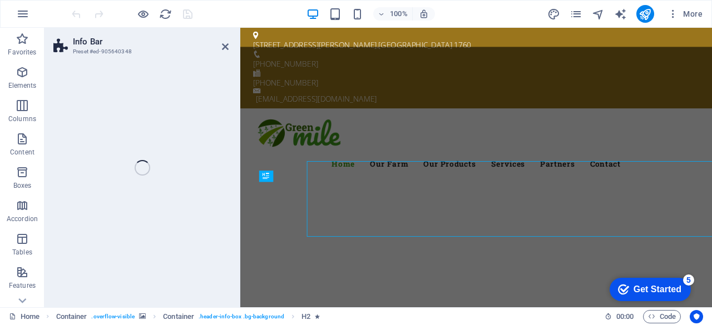
select select "rem"
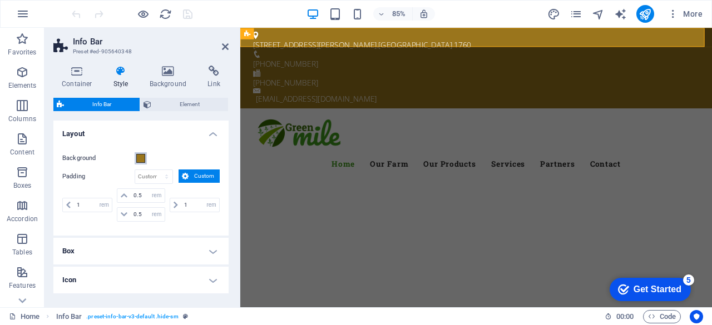
click at [141, 157] on span at bounding box center [140, 158] width 9 height 9
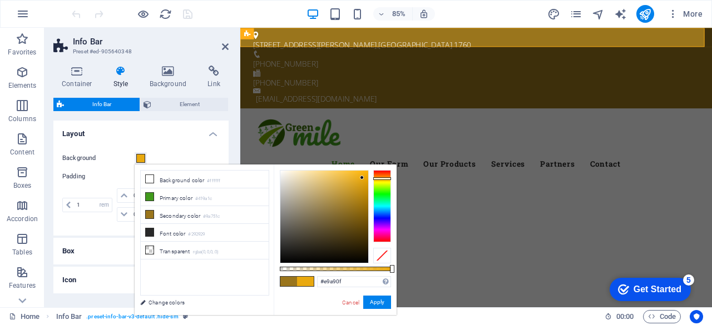
click at [362, 178] on div at bounding box center [324, 217] width 88 height 92
click at [343, 175] on div at bounding box center [324, 217] width 88 height 92
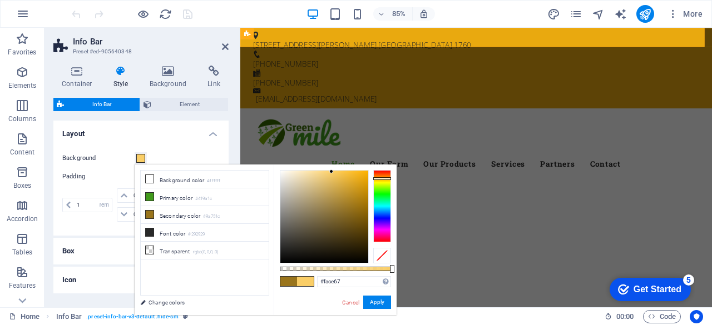
click at [331, 172] on div at bounding box center [324, 217] width 88 height 92
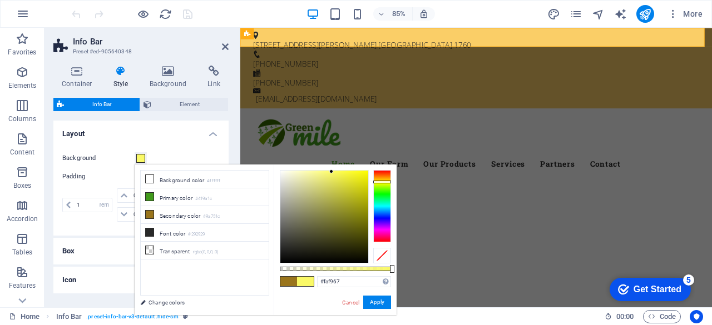
click at [376, 182] on div at bounding box center [382, 206] width 18 height 72
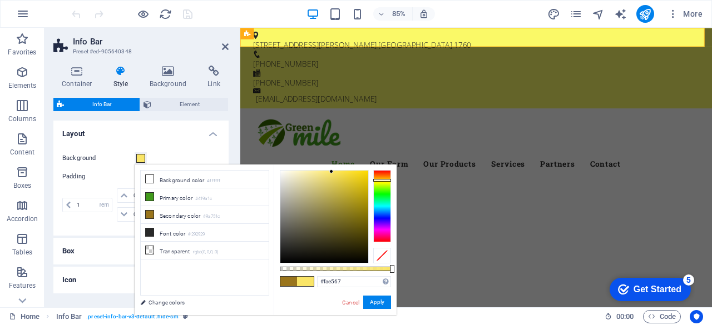
click at [375, 180] on div at bounding box center [382, 180] width 18 height 3
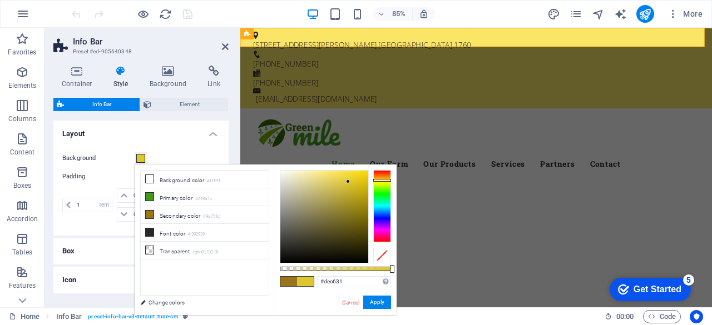
click at [348, 182] on div at bounding box center [324, 217] width 88 height 92
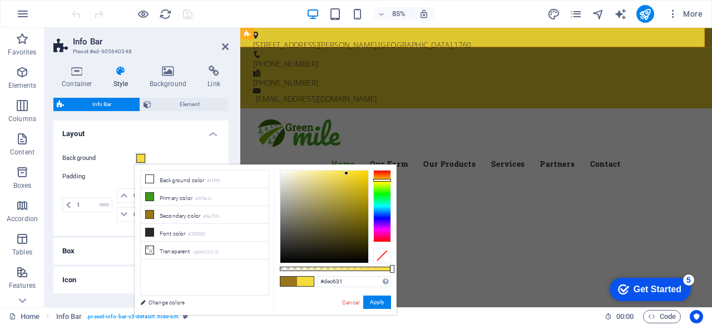
click at [346, 174] on div at bounding box center [324, 217] width 88 height 92
click at [335, 175] on div at bounding box center [324, 217] width 88 height 92
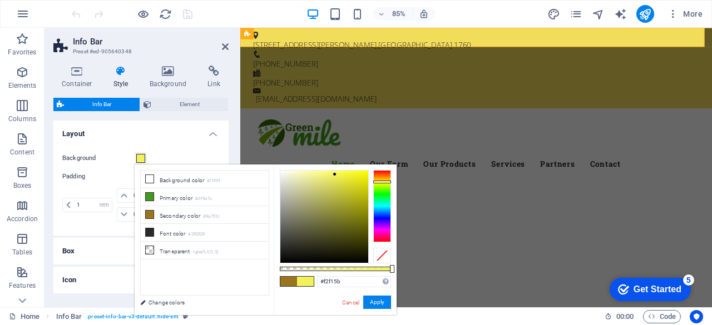
click at [385, 182] on div at bounding box center [382, 206] width 18 height 72
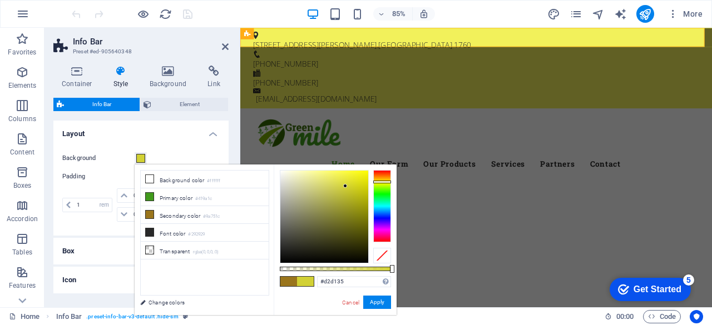
click at [345, 186] on div at bounding box center [324, 217] width 88 height 92
click at [356, 178] on div at bounding box center [324, 217] width 88 height 92
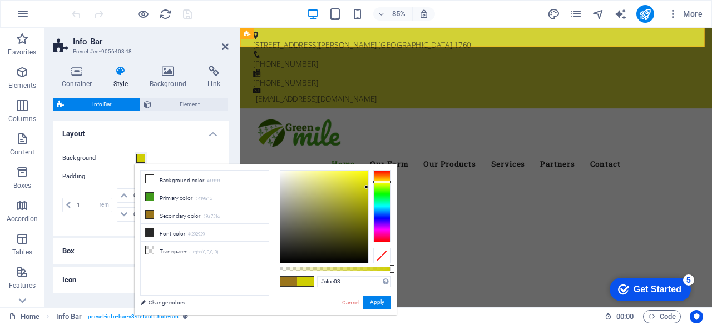
click at [366, 187] on div at bounding box center [324, 217] width 88 height 92
click at [346, 187] on div at bounding box center [324, 217] width 88 height 92
click at [360, 176] on div at bounding box center [324, 217] width 88 height 92
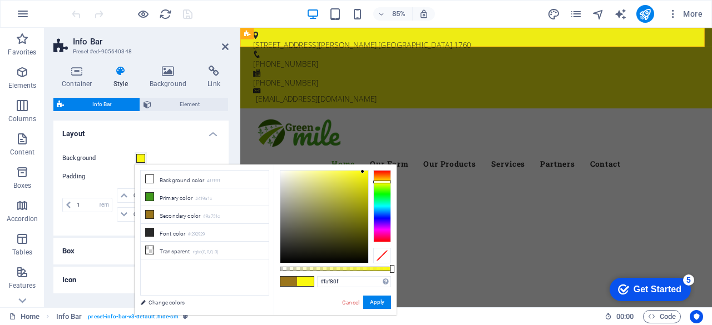
click at [363, 172] on div at bounding box center [324, 217] width 88 height 92
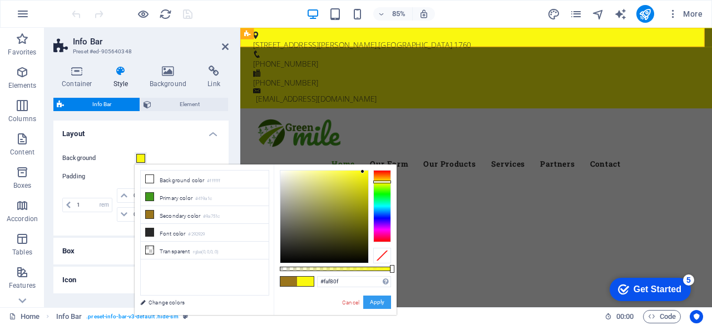
click at [368, 298] on button "Apply" at bounding box center [377, 302] width 28 height 13
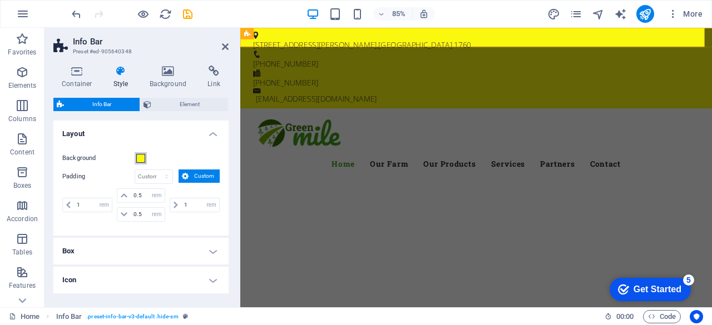
click at [140, 158] on span at bounding box center [140, 158] width 9 height 9
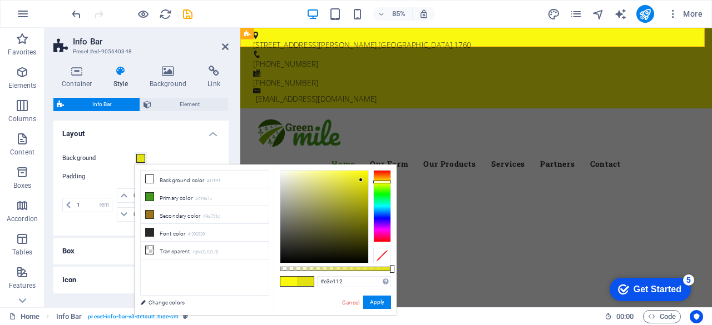
click at [361, 180] on div at bounding box center [324, 217] width 88 height 92
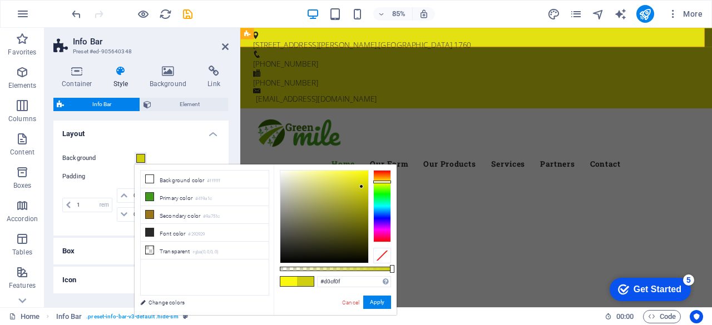
click at [361, 187] on div at bounding box center [324, 217] width 88 height 92
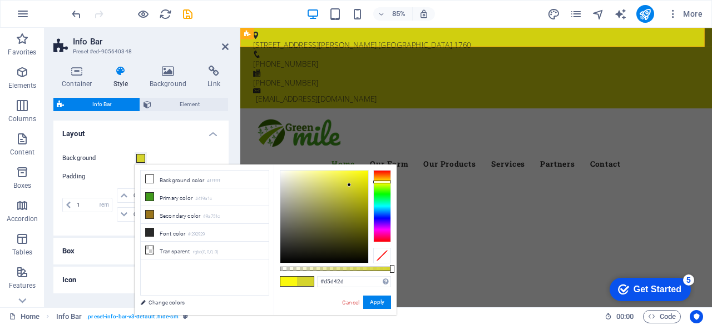
click at [349, 185] on div at bounding box center [324, 217] width 88 height 92
click at [357, 183] on div at bounding box center [324, 217] width 88 height 92
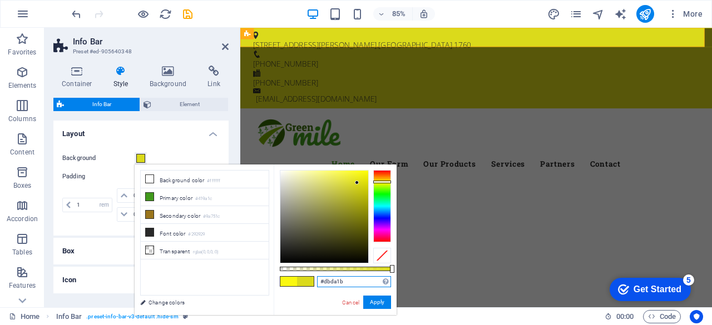
click at [349, 278] on input "#dbda1b" at bounding box center [354, 281] width 74 height 11
type input "#ffd700"
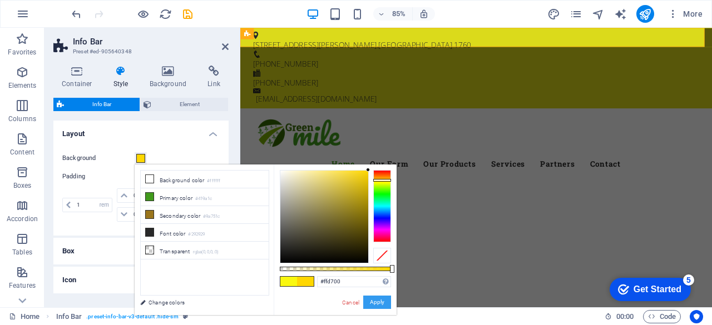
click at [381, 306] on button "Apply" at bounding box center [377, 302] width 28 height 13
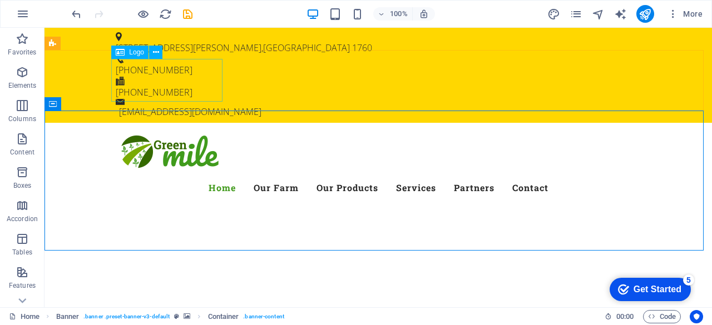
click at [131, 51] on span "Logo" at bounding box center [136, 52] width 15 height 7
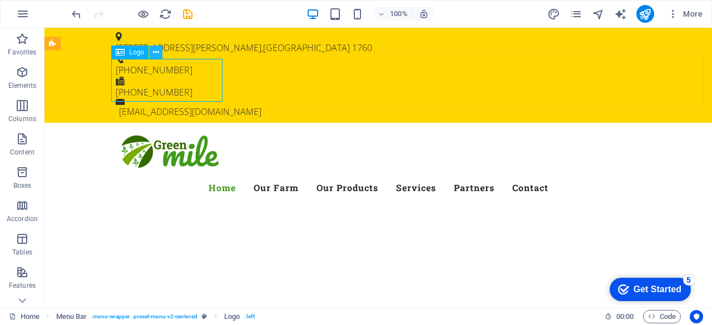
click at [156, 53] on icon at bounding box center [156, 53] width 6 height 12
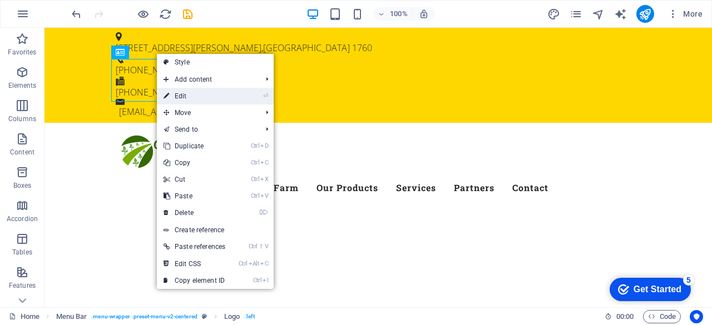
click at [193, 93] on link "⏎ Edit" at bounding box center [194, 96] width 75 height 17
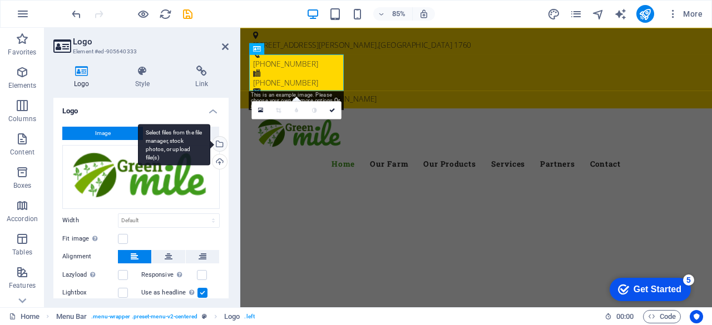
click at [210, 141] on div "Select files from the file manager, stock photos, or upload file(s)" at bounding box center [174, 145] width 72 height 42
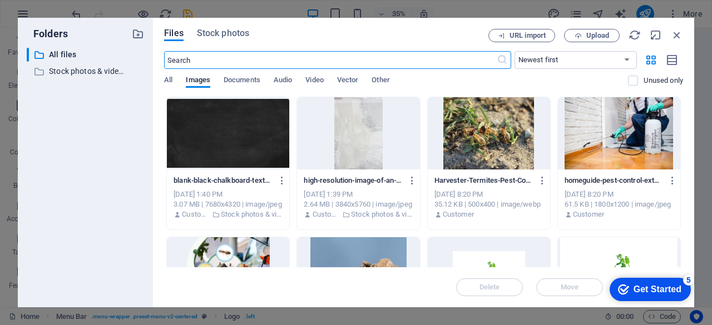
scroll to position [102, 0]
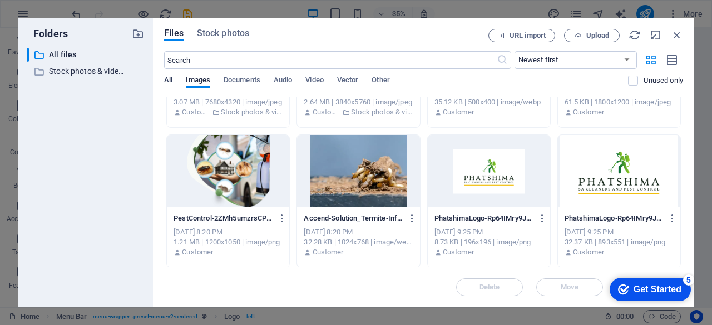
click at [169, 80] on span "All" at bounding box center [168, 81] width 8 height 16
click at [591, 174] on div at bounding box center [619, 171] width 122 height 72
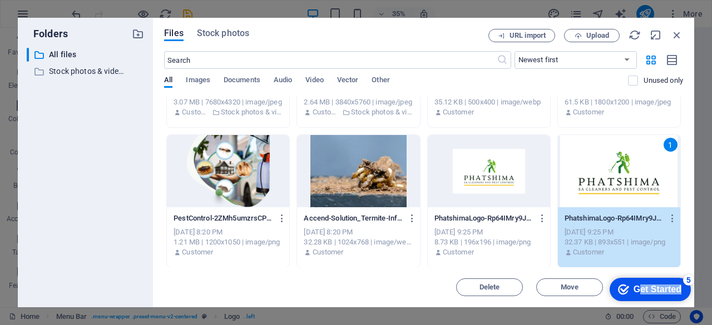
drag, startPoint x: 635, startPoint y: 283, endPoint x: 643, endPoint y: 305, distance: 23.2
click at [643, 305] on div "checkmark Get Started 5 First Steps in the Editor Let's guide you through the t…" at bounding box center [648, 289] width 95 height 33
click at [585, 285] on span "Move" at bounding box center [569, 287] width 57 height 7
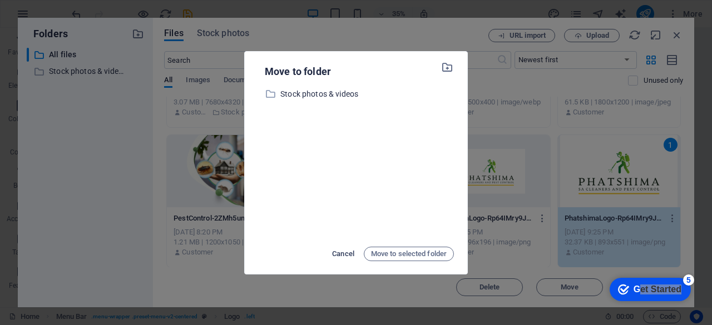
click at [353, 255] on span "Cancel" at bounding box center [343, 253] width 22 height 13
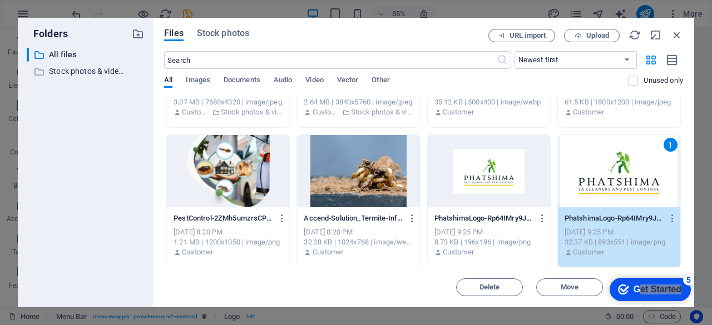
click at [616, 211] on div "PhatshimaLogo-Rp64IMry9JLuBDslRe6gnA.PNG PhatshimaLogo-Rp64IMry9JLuBDslRe6gnA.P…" at bounding box center [618, 219] width 109 height 18
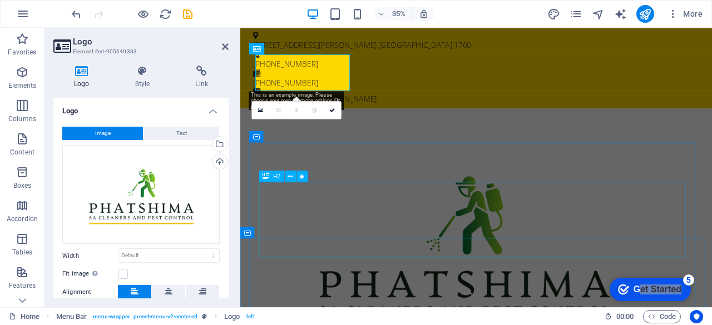
drag, startPoint x: 856, startPoint y: 239, endPoint x: 682, endPoint y: 243, distance: 174.1
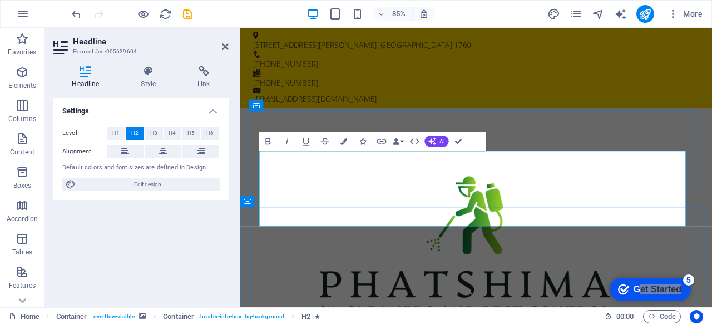
scroll to position [327, 0]
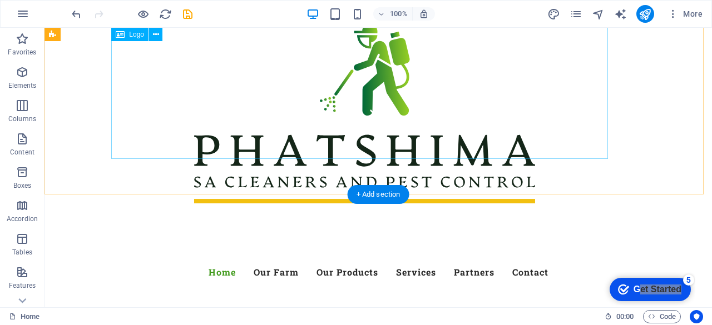
scroll to position [210, 0]
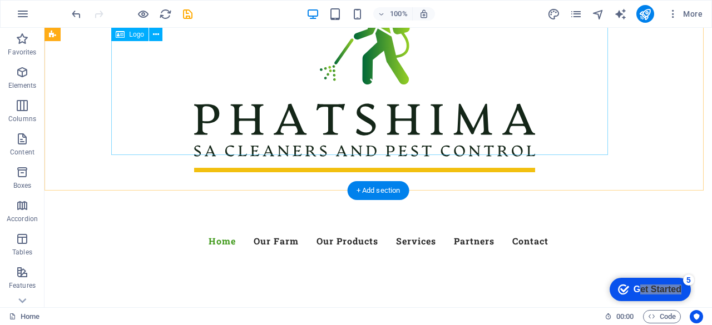
click at [298, 70] on div at bounding box center [378, 75] width 525 height 306
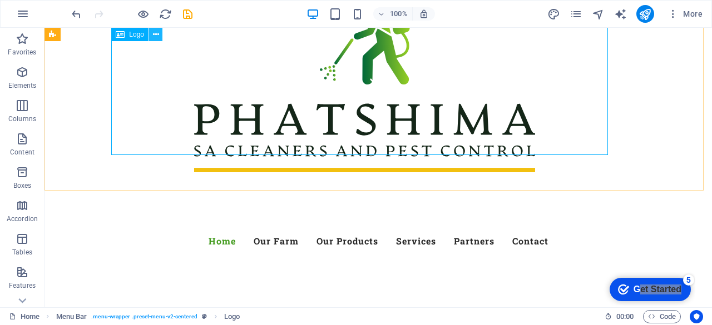
click at [155, 37] on icon at bounding box center [156, 35] width 6 height 12
click at [493, 85] on div at bounding box center [378, 75] width 525 height 306
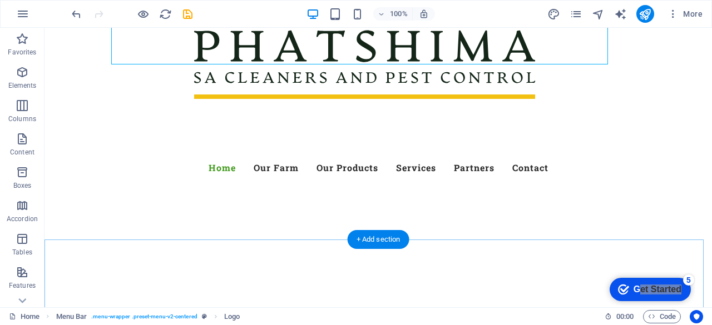
scroll to position [301, 0]
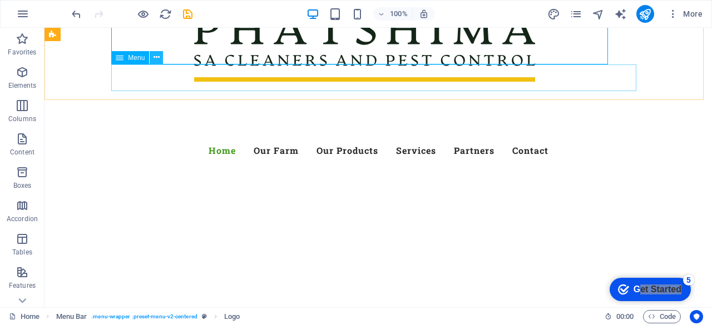
click at [157, 58] on icon at bounding box center [156, 58] width 6 height 12
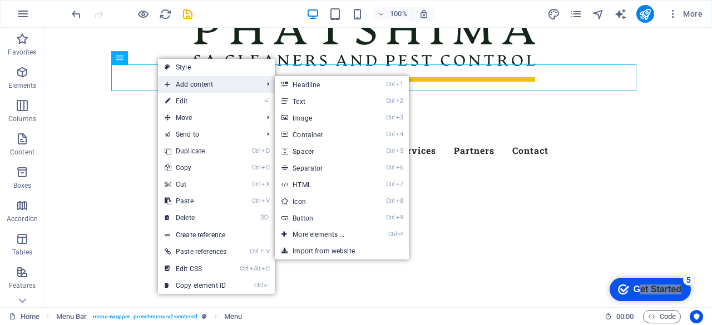
click at [191, 78] on span "Add content" at bounding box center [208, 84] width 100 height 17
click at [295, 103] on link "Ctrl 2 Text" at bounding box center [321, 101] width 92 height 17
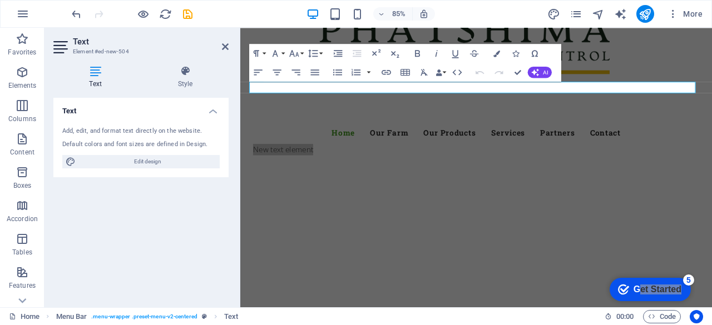
click at [72, 12] on icon "undo" at bounding box center [76, 14] width 13 height 13
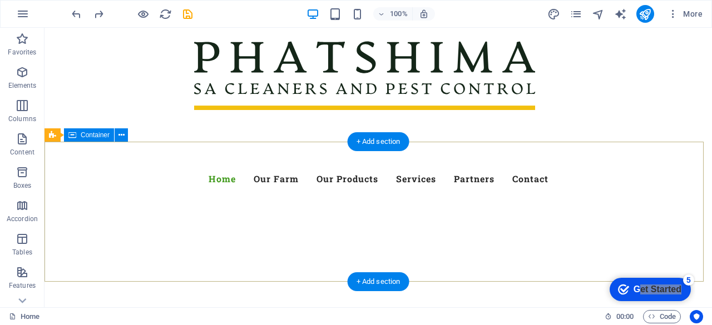
scroll to position [259, 0]
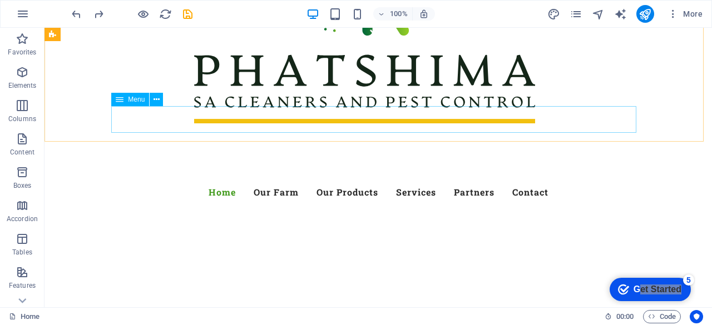
click at [157, 100] on icon at bounding box center [156, 100] width 6 height 12
click at [157, 102] on icon at bounding box center [156, 100] width 6 height 12
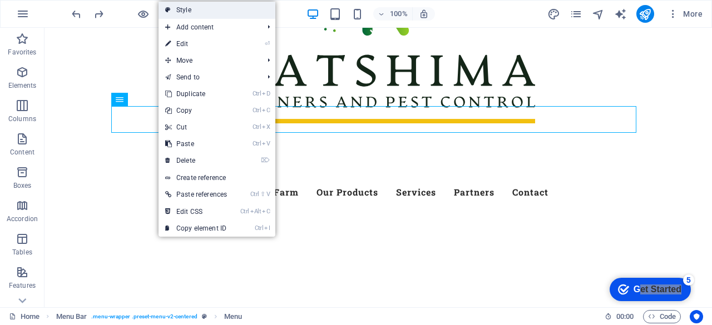
click at [194, 12] on link "Style" at bounding box center [216, 10] width 117 height 17
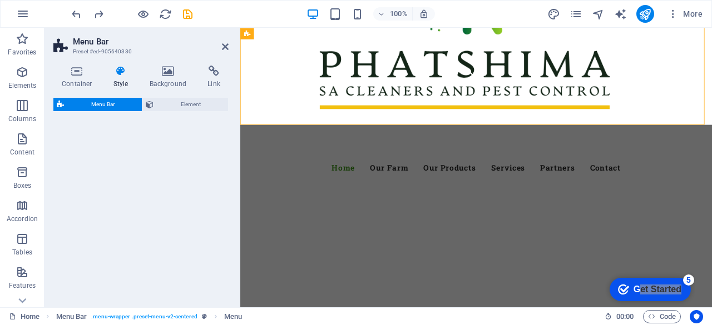
click at [424, 179] on nav "Home Our Farm Our Products Services Partners Contact" at bounding box center [517, 192] width 525 height 27
select select "rem"
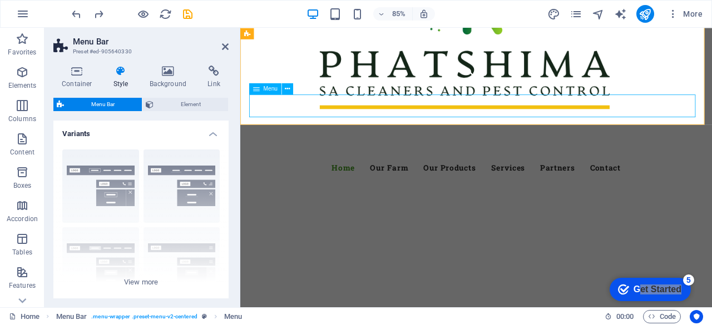
click at [424, 179] on nav "Home Our Farm Our Products Services Partners Contact" at bounding box center [517, 192] width 525 height 27
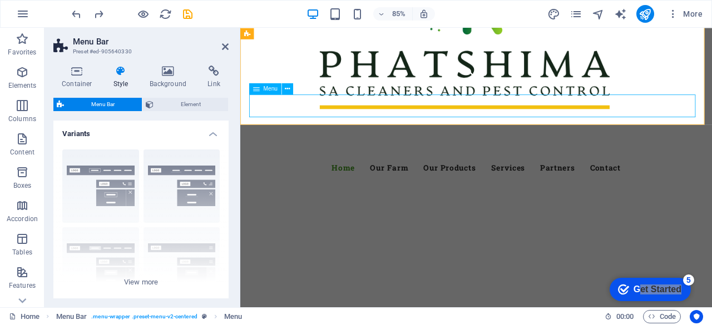
select select
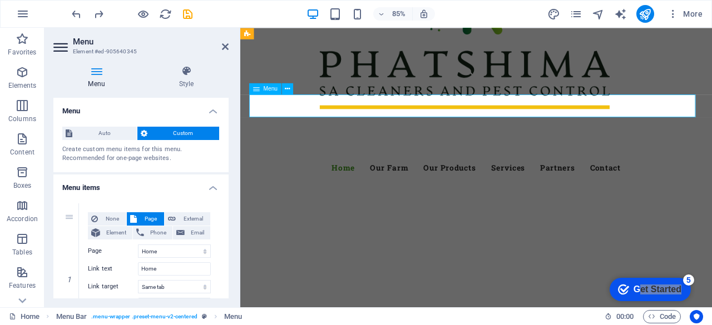
click at [431, 179] on nav "Home Our Farm Our Products Services Partners Contact" at bounding box center [517, 192] width 525 height 27
click at [190, 75] on icon at bounding box center [186, 71] width 85 height 11
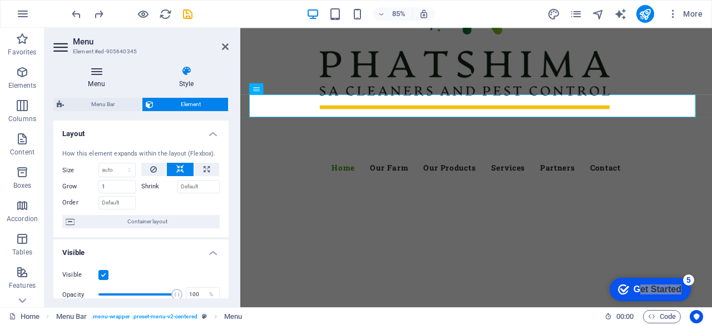
click at [101, 76] on icon at bounding box center [96, 71] width 86 height 11
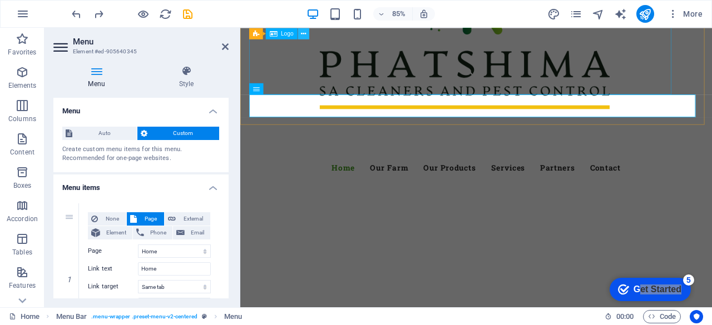
click at [304, 33] on icon at bounding box center [303, 33] width 5 height 10
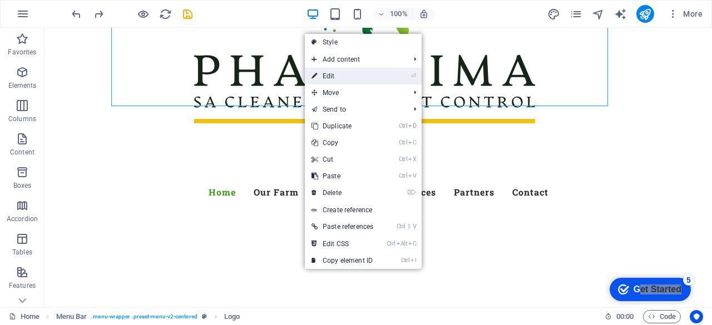
click at [333, 77] on link "⏎ Edit" at bounding box center [342, 76] width 75 height 17
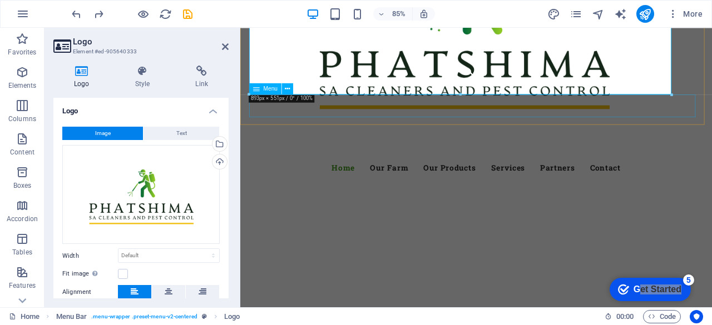
click at [383, 179] on nav "Home Our Farm Our Products Services Partners Contact" at bounding box center [517, 192] width 525 height 27
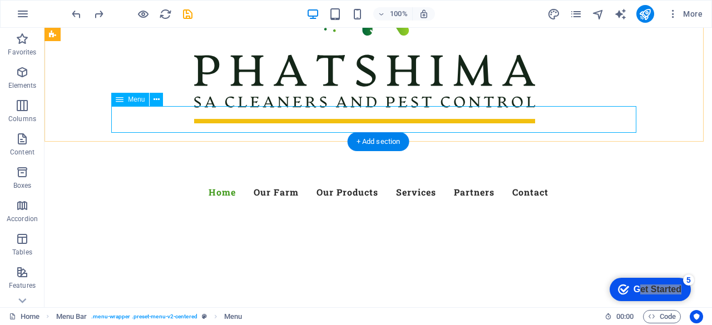
click at [207, 179] on nav "Home Our Farm Our Products Services Partners Contact" at bounding box center [378, 192] width 525 height 27
click at [156, 97] on icon at bounding box center [156, 100] width 6 height 12
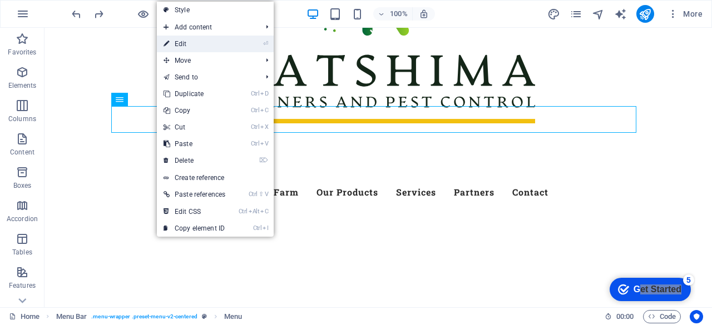
click at [200, 45] on link "⏎ Edit" at bounding box center [194, 44] width 75 height 17
select select
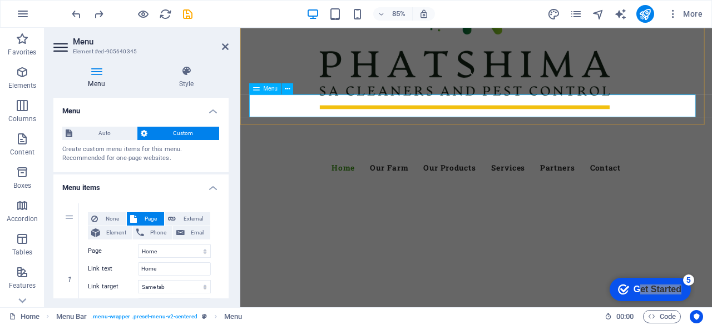
click at [428, 179] on nav "Home Our Farm Our Products Services Partners Contact" at bounding box center [517, 192] width 525 height 27
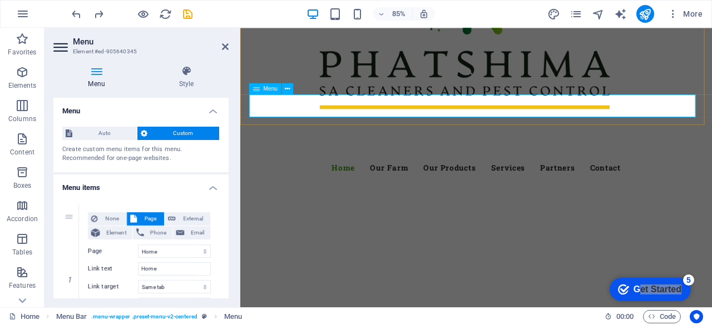
click at [428, 179] on nav "Home Our Farm Our Products Services Partners Contact" at bounding box center [517, 192] width 525 height 27
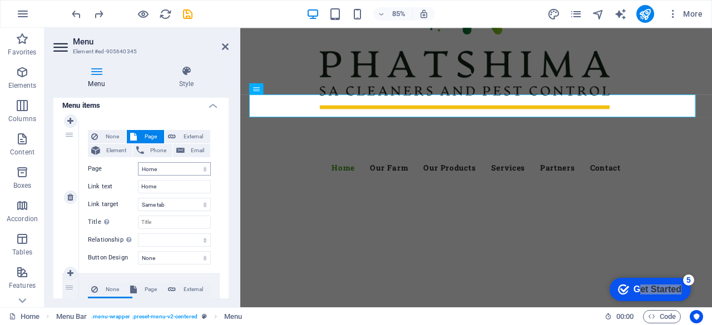
scroll to position [0, 0]
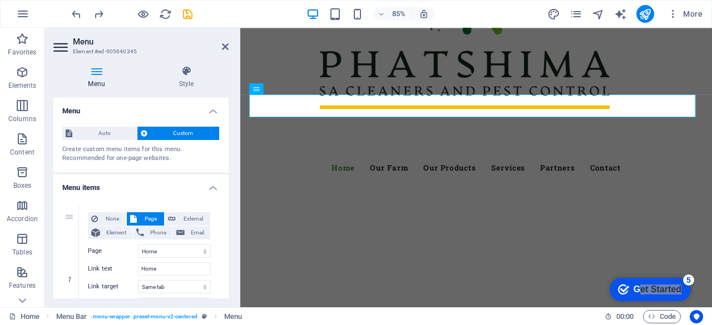
click at [107, 78] on h4 "Menu" at bounding box center [98, 77] width 91 height 23
click at [205, 79] on h4 "Style" at bounding box center [186, 77] width 85 height 23
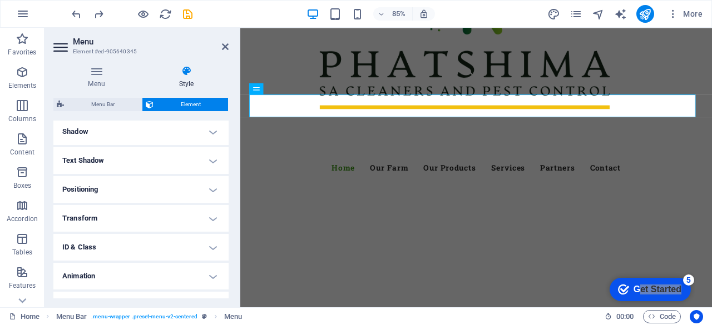
scroll to position [291, 0]
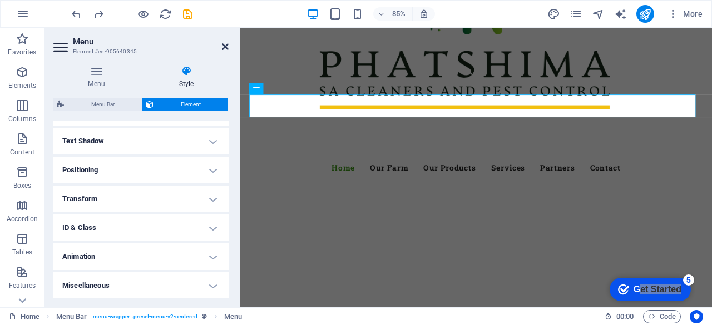
click at [227, 46] on icon at bounding box center [225, 46] width 7 height 9
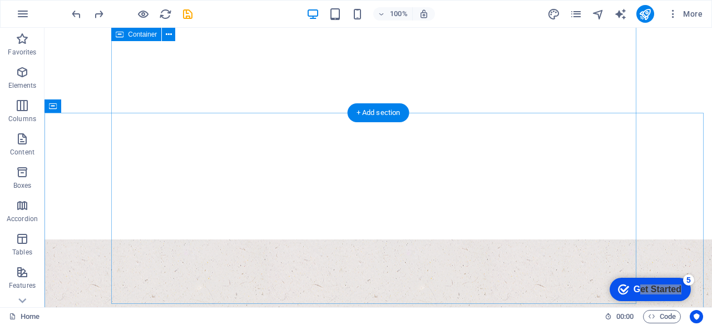
scroll to position [385, 0]
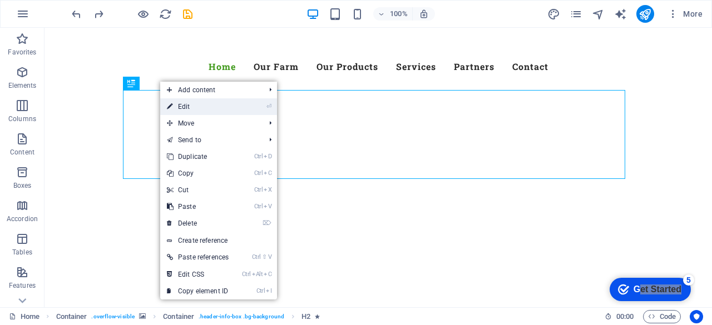
click at [185, 112] on link "⏎ Edit" at bounding box center [197, 106] width 75 height 17
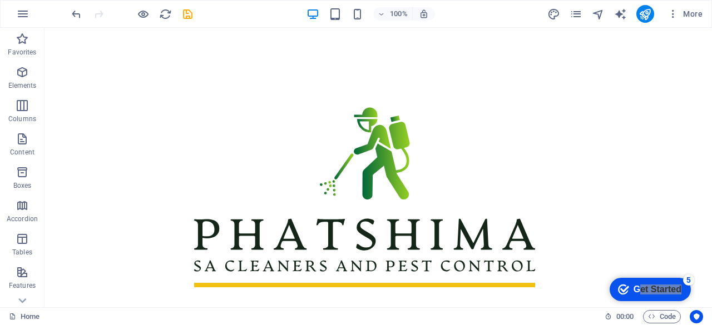
scroll to position [1489, 0]
click at [155, 33] on icon at bounding box center [156, 30] width 6 height 12
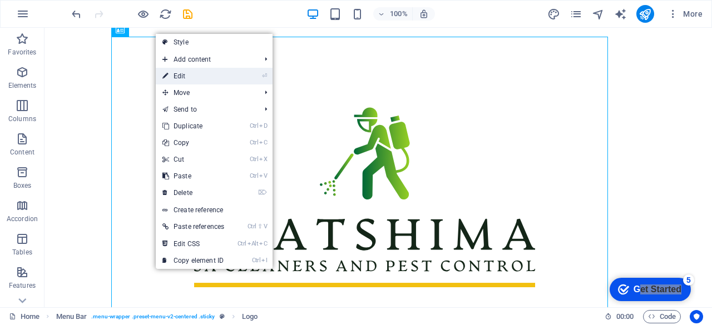
click at [190, 72] on link "⏎ Edit" at bounding box center [193, 76] width 75 height 17
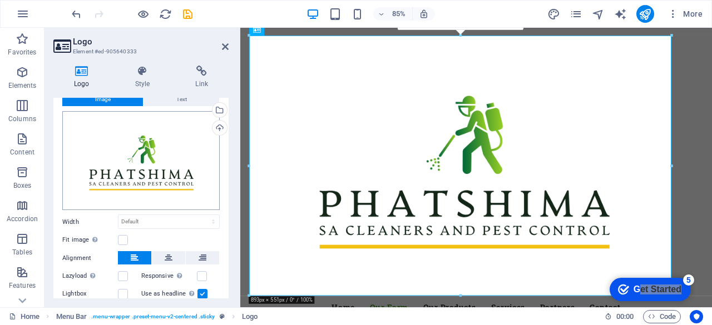
scroll to position [87, 0]
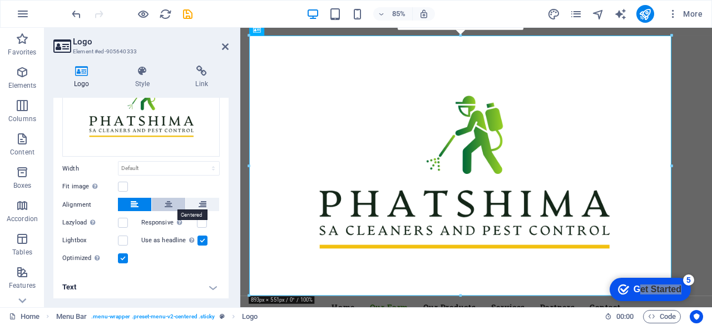
click at [168, 199] on icon at bounding box center [169, 204] width 8 height 13
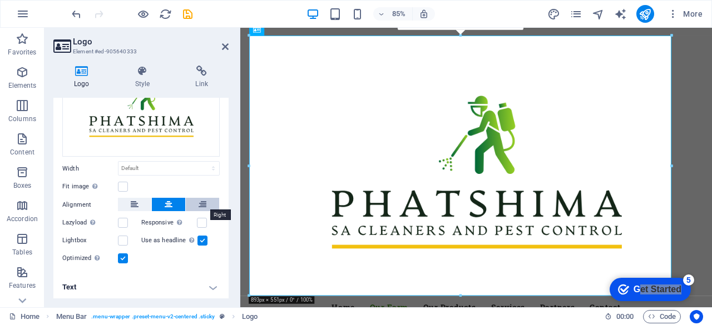
click at [199, 204] on icon at bounding box center [203, 204] width 8 height 13
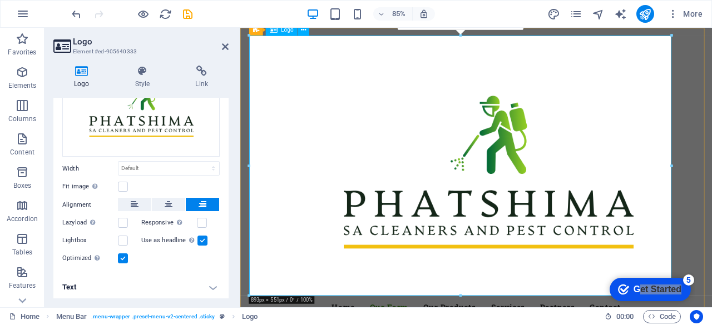
drag, startPoint x: 489, startPoint y: 322, endPoint x: 357, endPoint y: 175, distance: 198.1
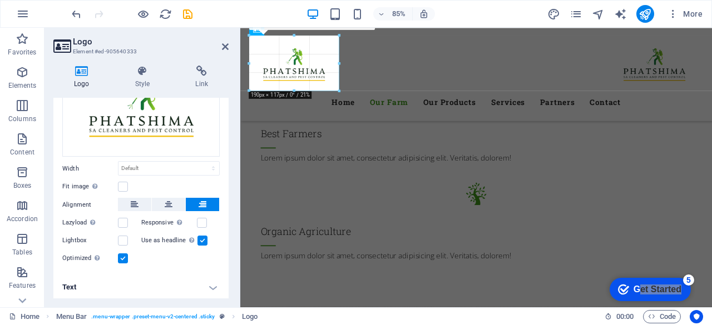
type input "190"
select select "px"
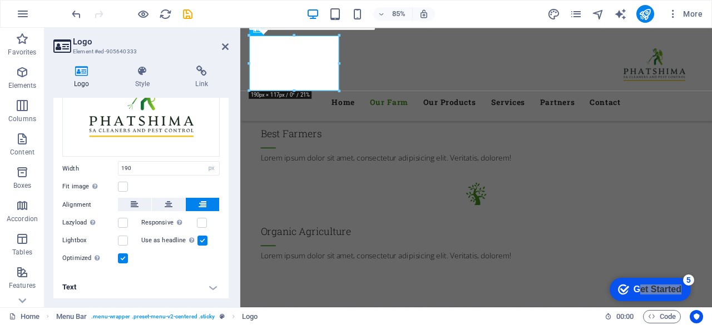
click at [227, 43] on icon at bounding box center [225, 46] width 7 height 9
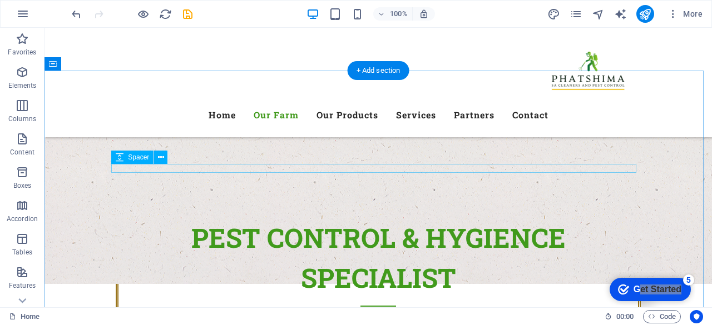
scroll to position [387, 0]
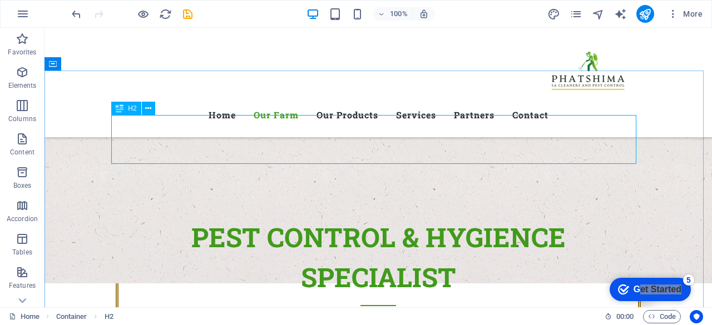
click at [140, 104] on div "H2" at bounding box center [125, 108] width 29 height 13
click at [147, 112] on icon at bounding box center [148, 109] width 6 height 12
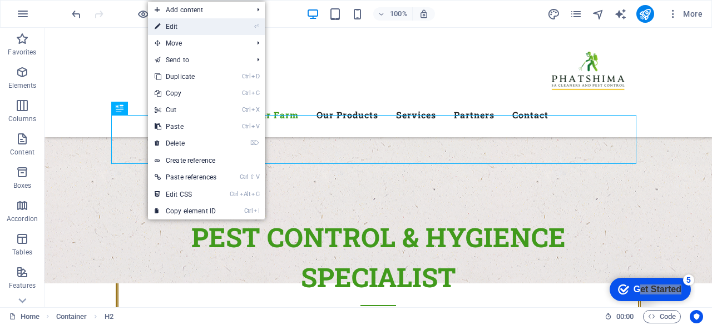
click at [236, 34] on li "⏎ Edit" at bounding box center [206, 26] width 117 height 17
click at [229, 27] on li "⏎ Edit" at bounding box center [206, 26] width 117 height 17
click at [191, 26] on link "⏎ Edit" at bounding box center [185, 26] width 75 height 17
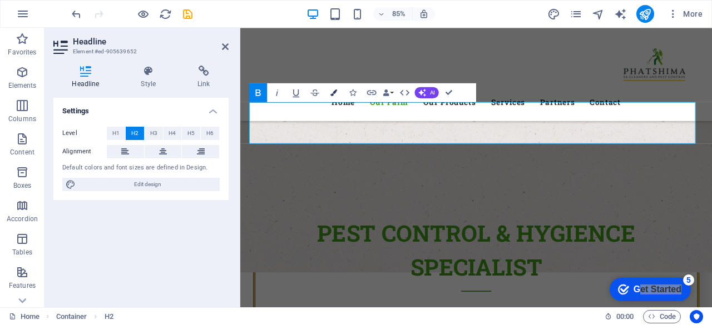
click at [337, 93] on button "Colors" at bounding box center [334, 92] width 18 height 19
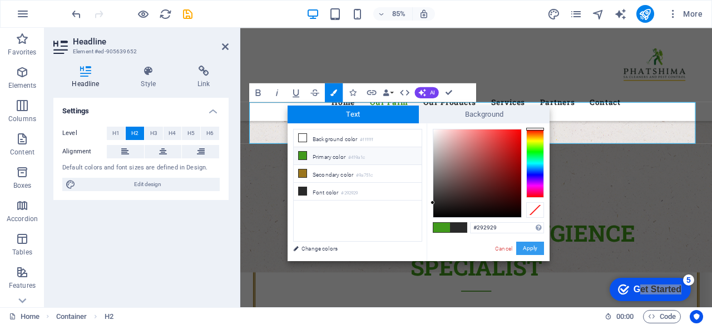
click at [522, 251] on button "Apply" at bounding box center [530, 248] width 28 height 13
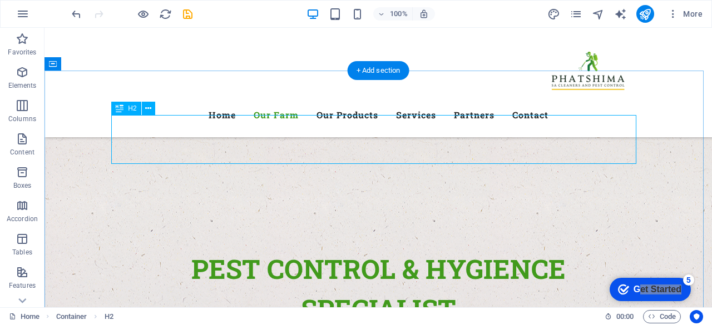
click at [150, 111] on icon at bounding box center [148, 109] width 6 height 12
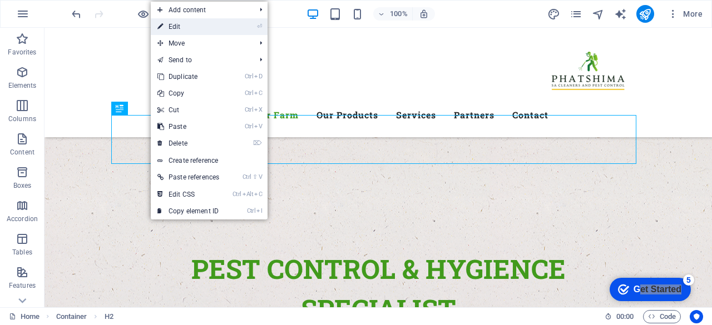
click at [186, 21] on link "⏎ Edit" at bounding box center [188, 26] width 75 height 17
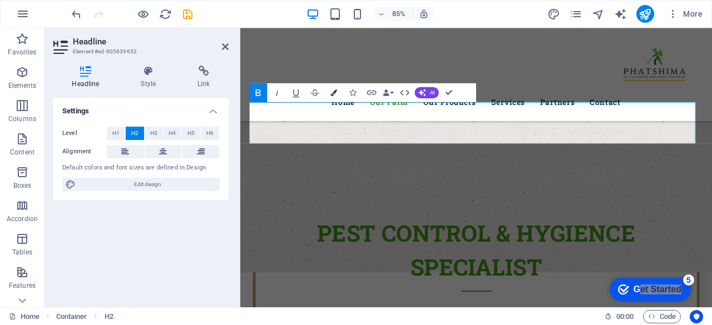
click at [335, 96] on button "Colors" at bounding box center [334, 92] width 18 height 19
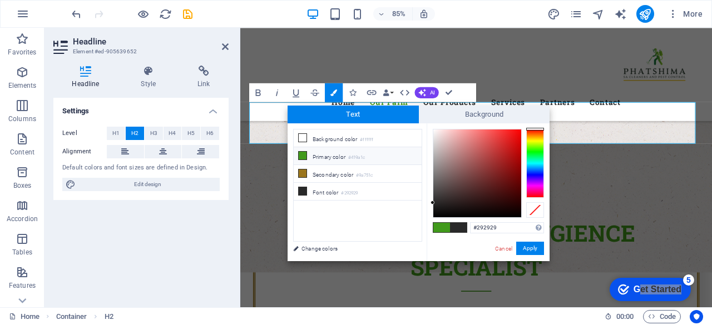
click at [437, 226] on span at bounding box center [441, 227] width 17 height 9
type input "#419a1c"
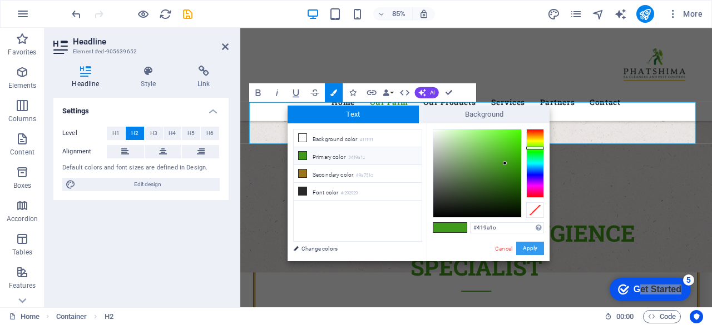
click at [527, 250] on button "Apply" at bounding box center [530, 248] width 28 height 13
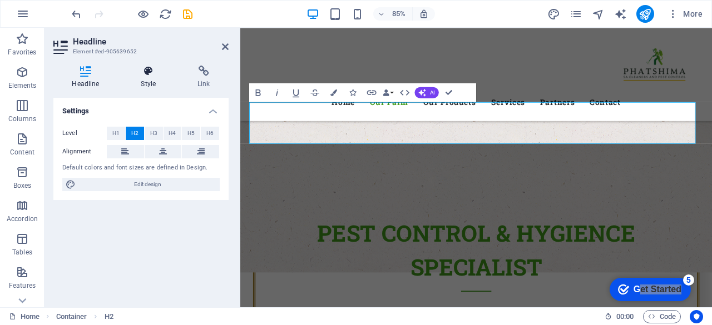
click at [135, 77] on h4 "Style" at bounding box center [150, 77] width 57 height 23
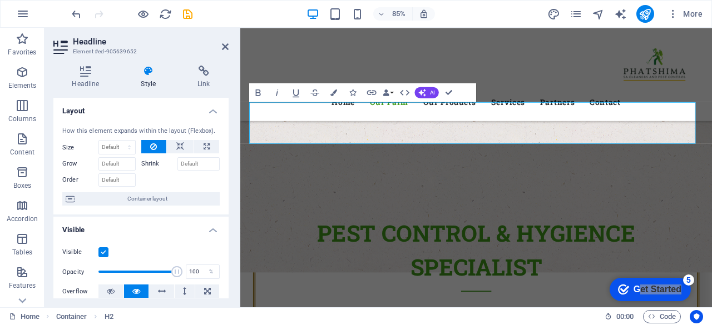
scroll to position [268, 0]
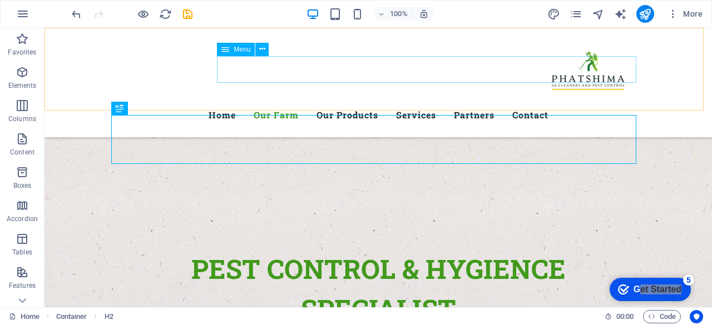
click at [338, 102] on nav "Home Our Farm Our Products Services Partners Contact" at bounding box center [378, 115] width 525 height 27
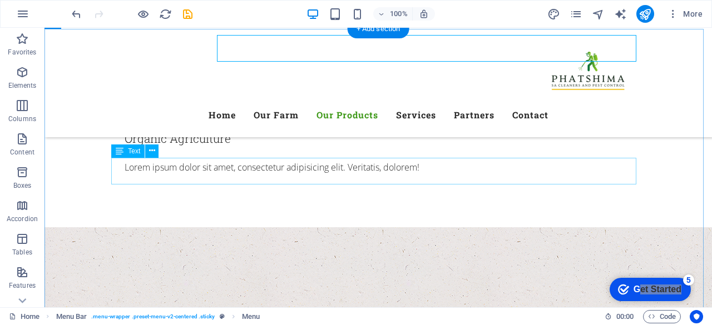
scroll to position [1784, 0]
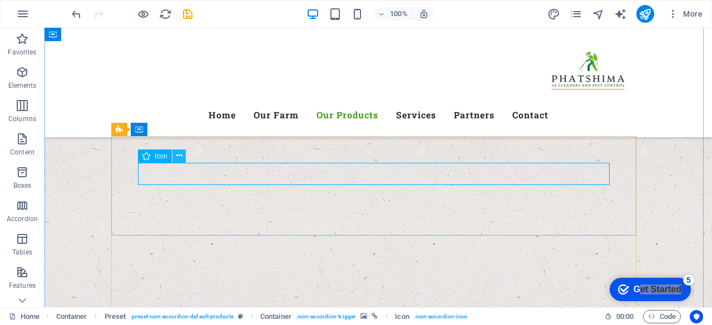
click at [180, 156] on icon at bounding box center [179, 156] width 6 height 12
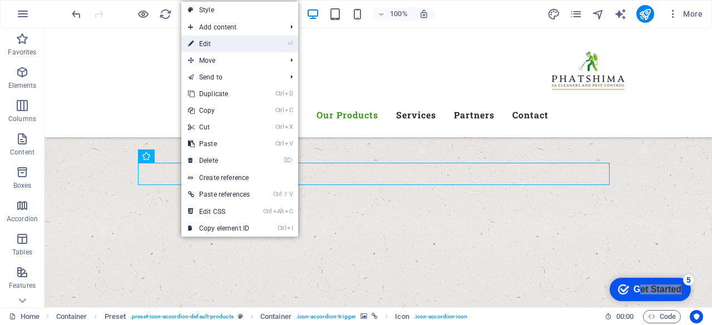
click at [264, 44] on li "⏎ Edit" at bounding box center [239, 44] width 117 height 17
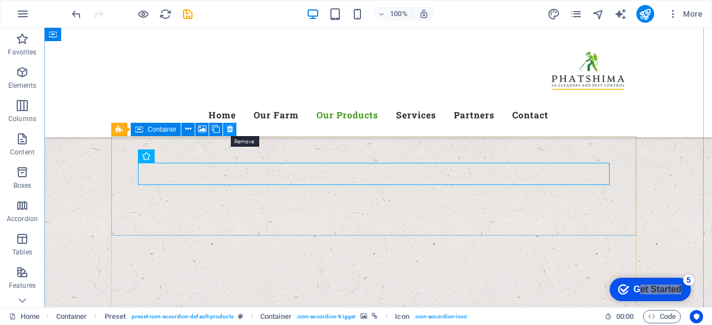
click at [234, 127] on button at bounding box center [229, 129] width 13 height 13
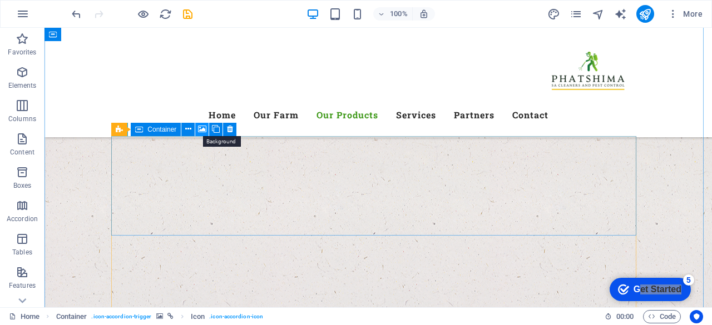
click at [202, 128] on icon at bounding box center [202, 129] width 8 height 12
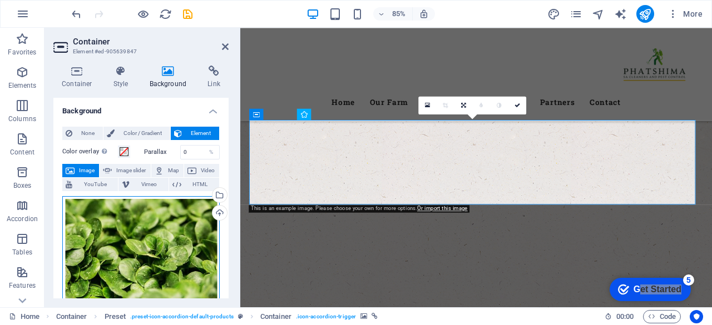
click at [175, 253] on div "Drag files here, click to choose files or select files from Files or our free s…" at bounding box center [140, 249] width 157 height 107
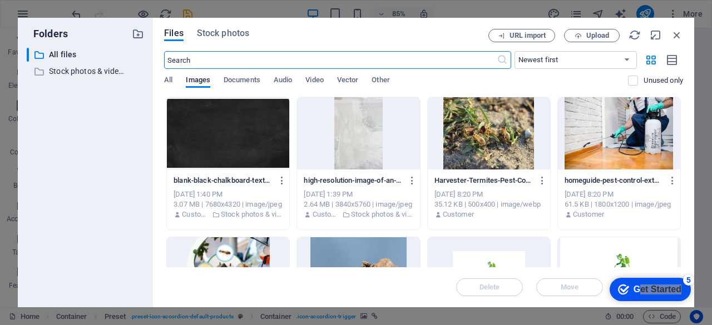
scroll to position [2012, 0]
click at [319, 57] on input "text" at bounding box center [330, 60] width 332 height 18
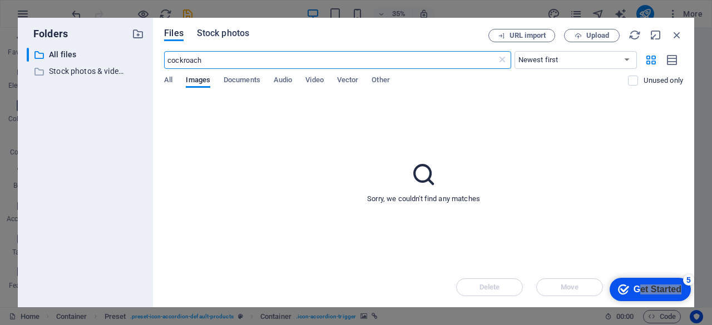
type input "cockroach"
click at [241, 31] on span "Stock photos" at bounding box center [223, 33] width 52 height 13
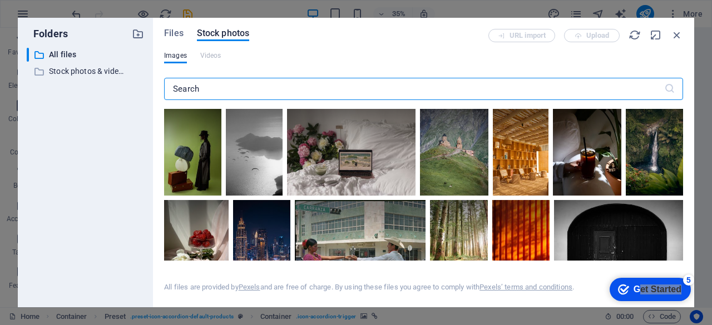
click at [216, 82] on input "text" at bounding box center [414, 89] width 500 height 22
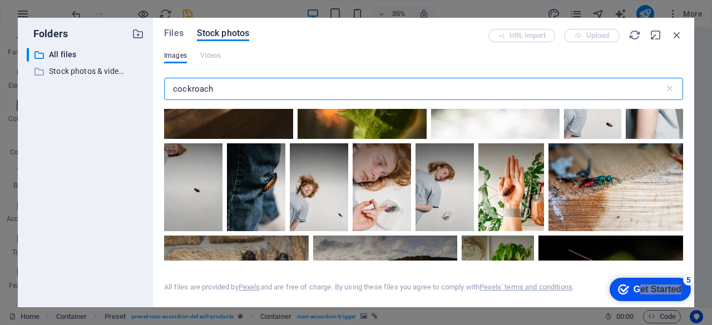
scroll to position [1614, 0]
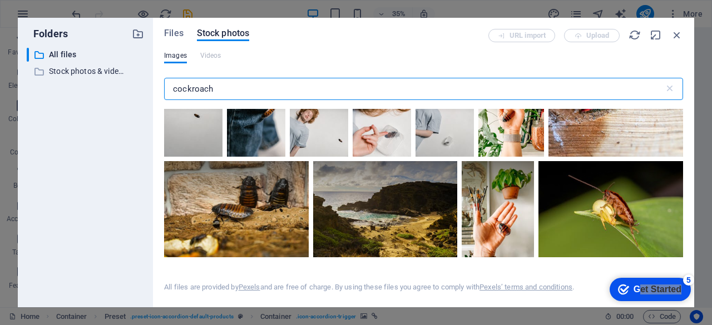
click at [174, 92] on input "cockroach" at bounding box center [414, 89] width 500 height 22
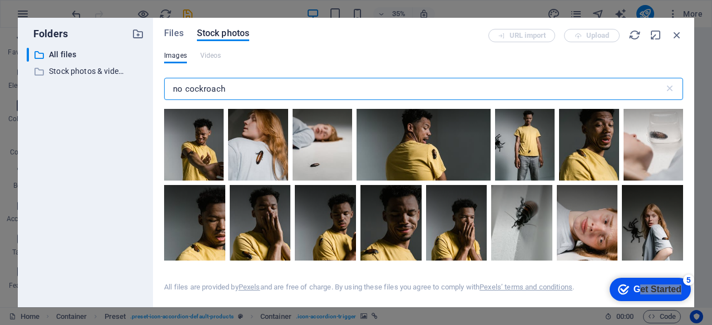
scroll to position [0, 0]
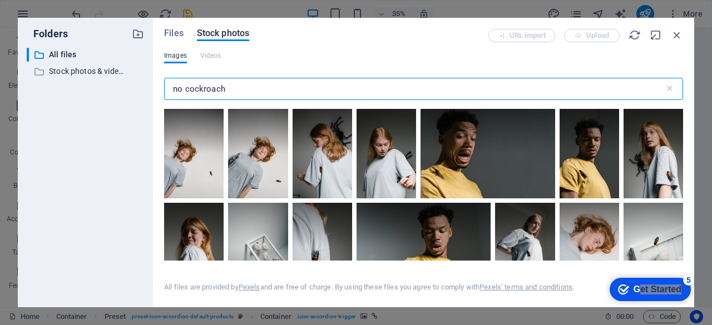
type input "no cockroach"
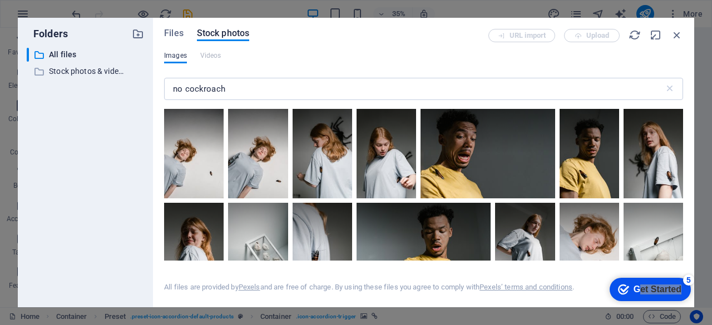
click at [184, 58] on span "Images" at bounding box center [175, 55] width 23 height 13
click at [176, 33] on span "Files" at bounding box center [173, 33] width 19 height 13
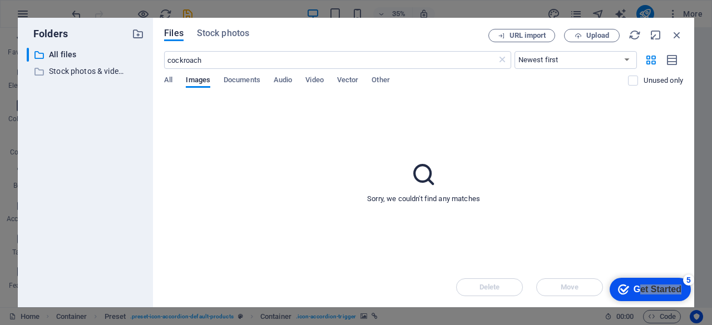
click at [173, 81] on div "All Images Documents Audio Video Vector Other" at bounding box center [396, 86] width 464 height 21
click at [166, 77] on span "All" at bounding box center [168, 81] width 8 height 16
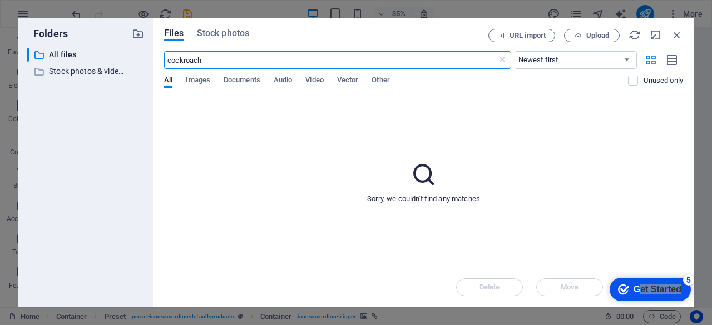
click at [236, 61] on input "cockroach" at bounding box center [330, 60] width 332 height 18
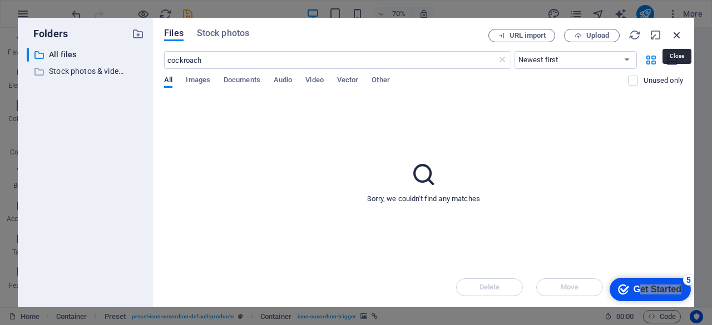
click at [675, 38] on icon "button" at bounding box center [677, 35] width 12 height 12
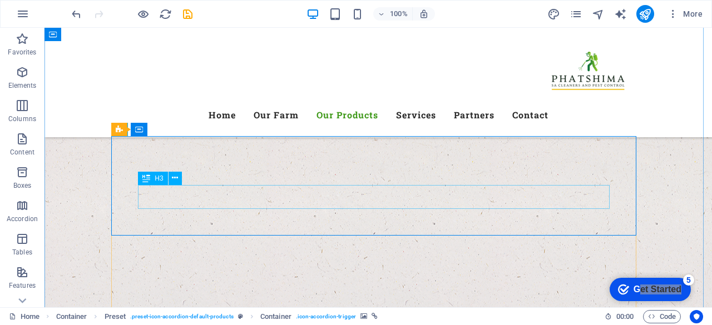
click at [175, 176] on icon at bounding box center [175, 178] width 6 height 12
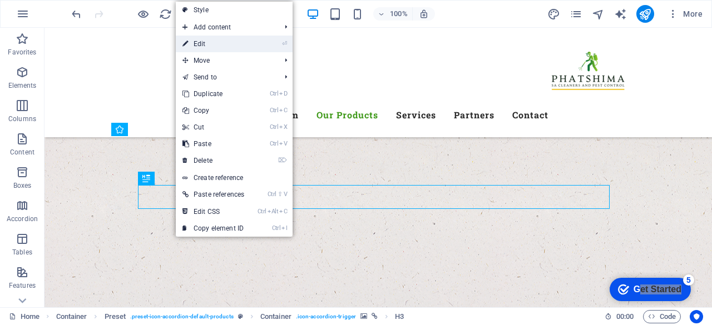
click at [241, 49] on link "⏎ Edit" at bounding box center [213, 44] width 75 height 17
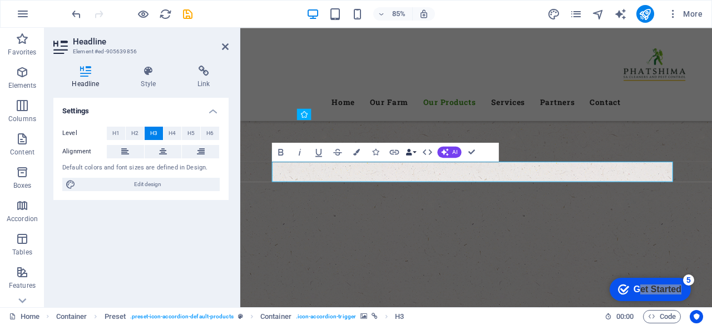
click at [410, 145] on button "Data Bindings" at bounding box center [410, 151] width 13 height 19
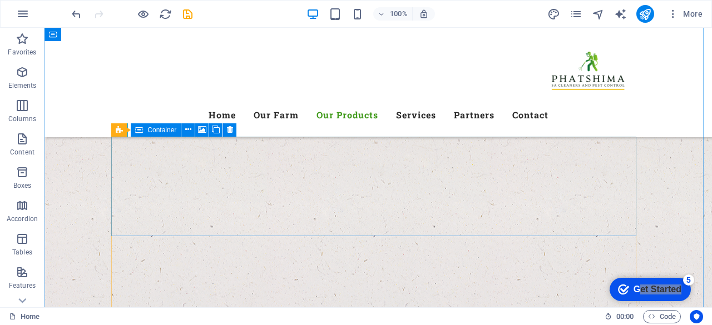
scroll to position [1781, 0]
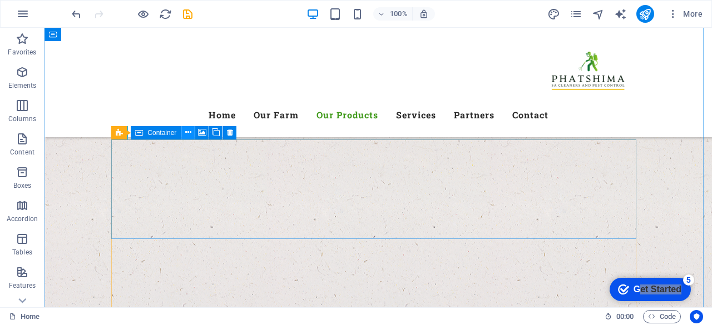
click at [190, 132] on icon at bounding box center [188, 133] width 6 height 12
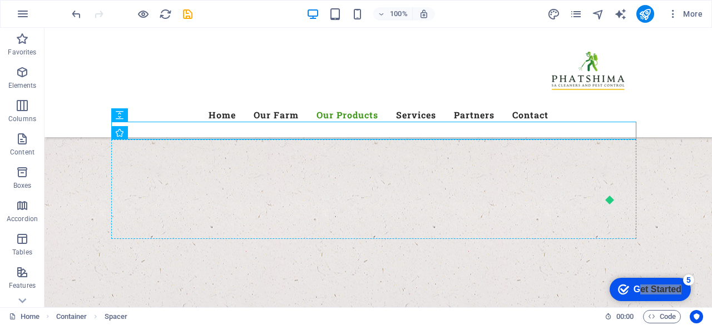
drag, startPoint x: 343, startPoint y: 127, endPoint x: 182, endPoint y: 146, distance: 161.8
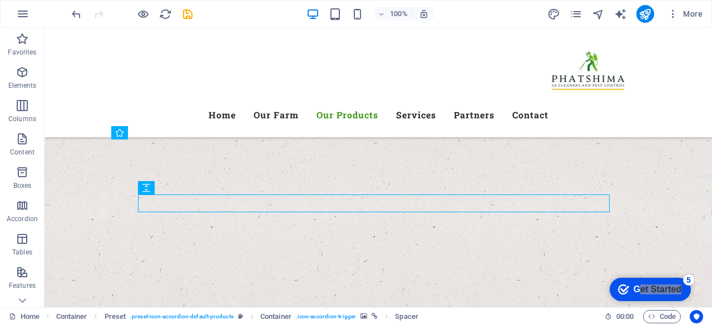
scroll to position [1733, 0]
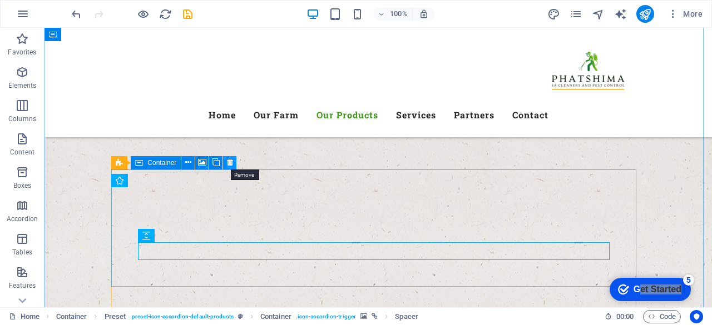
click at [231, 165] on icon at bounding box center [230, 163] width 6 height 12
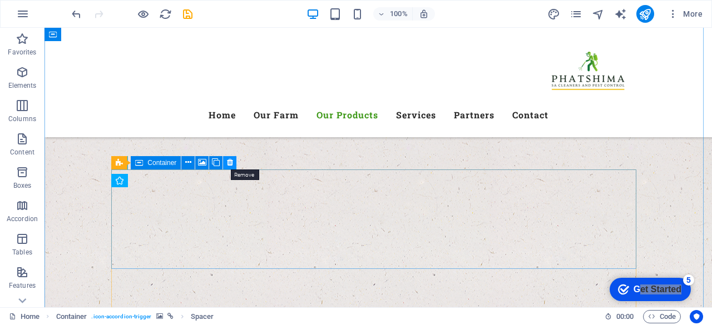
click at [230, 161] on icon at bounding box center [230, 163] width 6 height 12
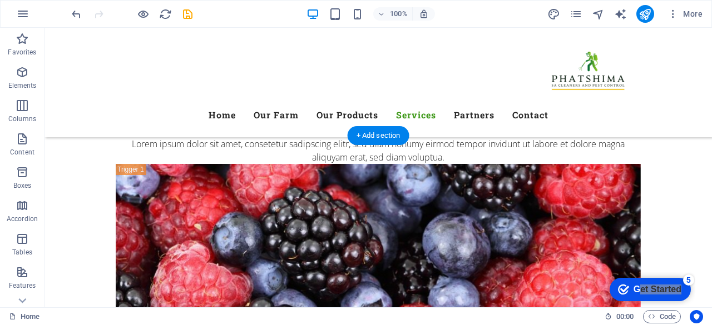
scroll to position [4299, 0]
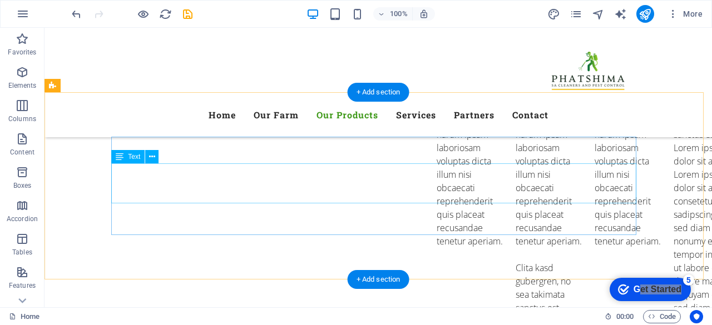
scroll to position [2861, 0]
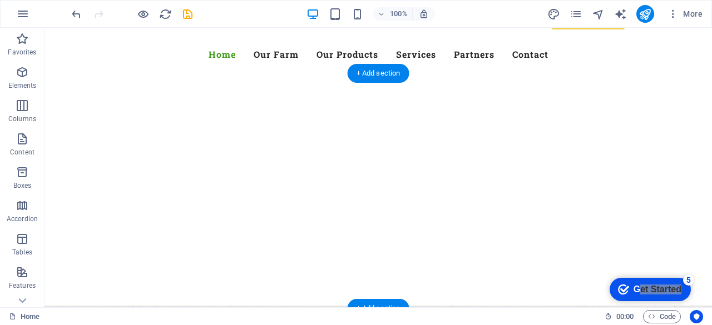
scroll to position [163, 0]
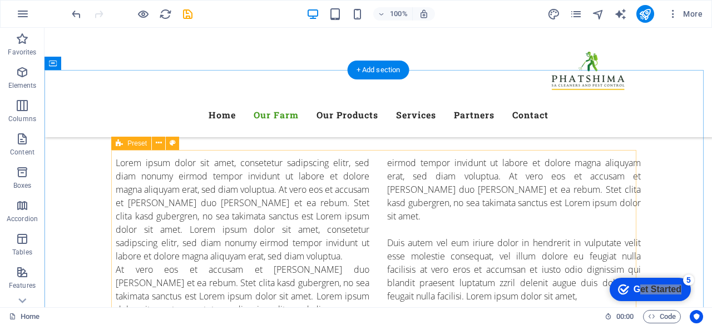
scroll to position [894, 0]
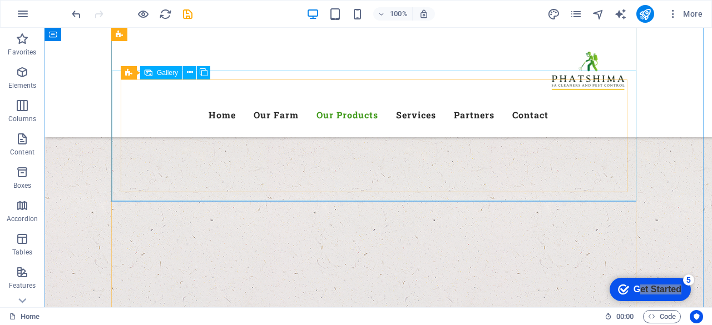
scroll to position [2031, 0]
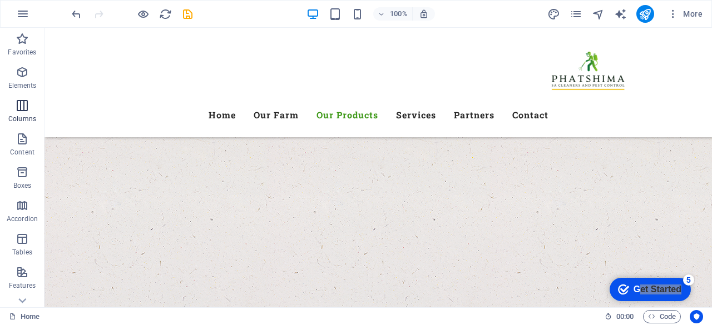
click at [24, 102] on icon "button" at bounding box center [22, 105] width 13 height 13
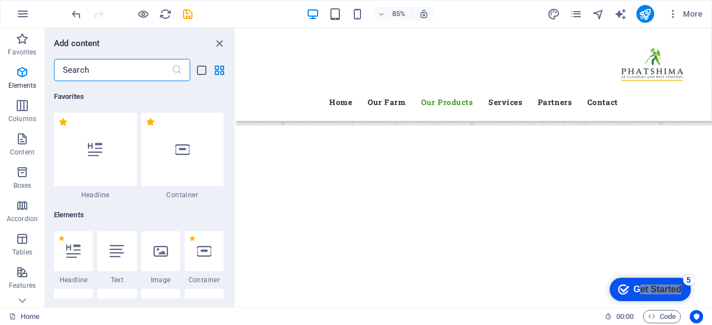
scroll to position [551, 0]
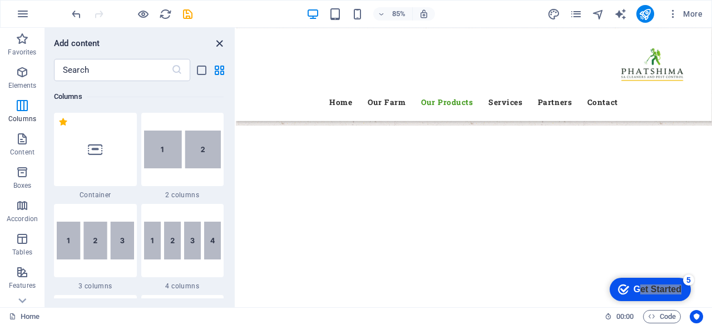
click at [217, 39] on icon "close panel" at bounding box center [219, 43] width 13 height 13
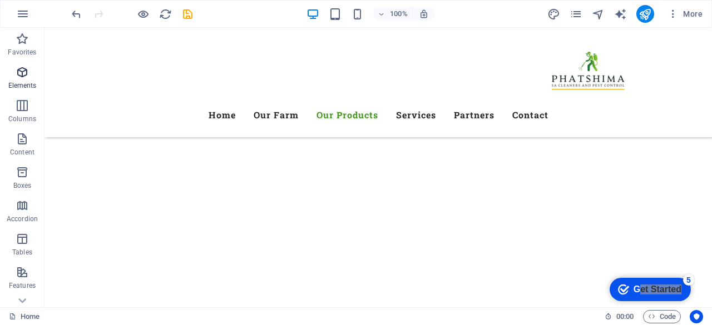
click at [9, 82] on p "Elements" at bounding box center [22, 85] width 28 height 9
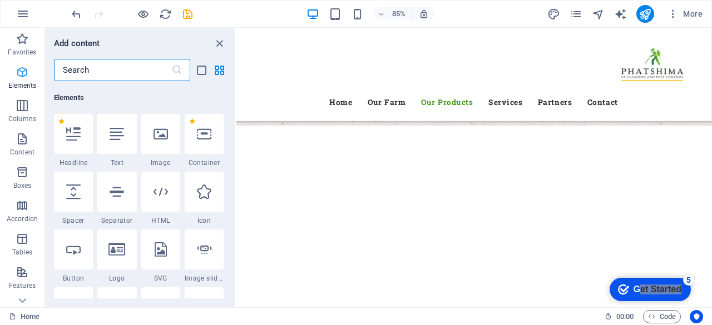
scroll to position [118, 0]
click at [219, 40] on icon "close panel" at bounding box center [219, 43] width 13 height 13
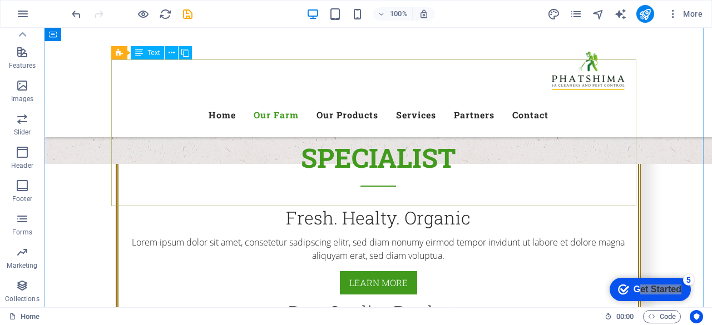
scroll to position [557, 0]
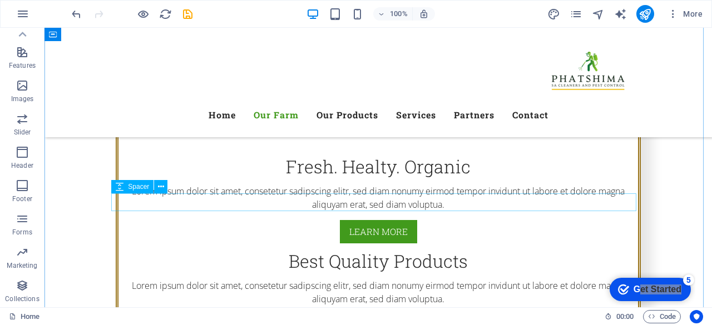
drag, startPoint x: 402, startPoint y: 204, endPoint x: 473, endPoint y: 173, distance: 77.7
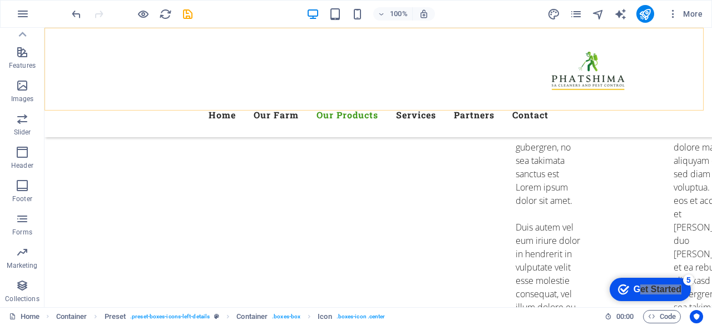
scroll to position [2974, 0]
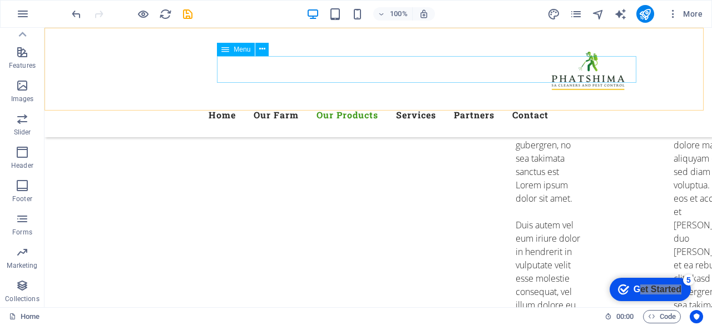
click at [460, 102] on nav "Home Our Farm Our Products Services Partners Contact" at bounding box center [378, 115] width 525 height 27
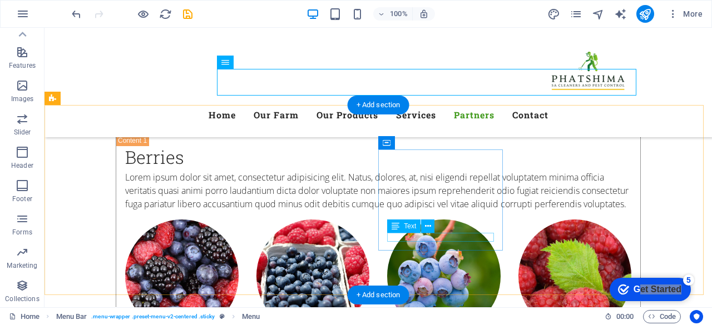
scroll to position [4501, 0]
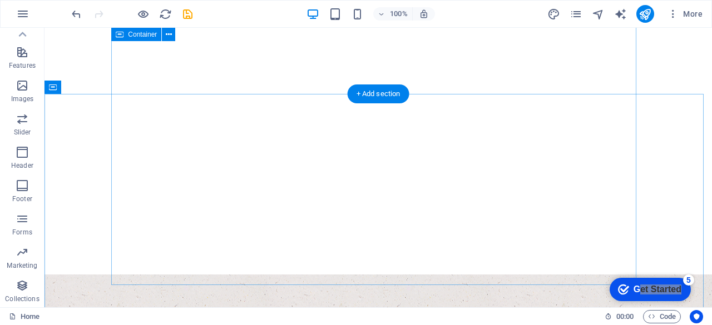
scroll to position [172, 0]
